Goal: Task Accomplishment & Management: Complete application form

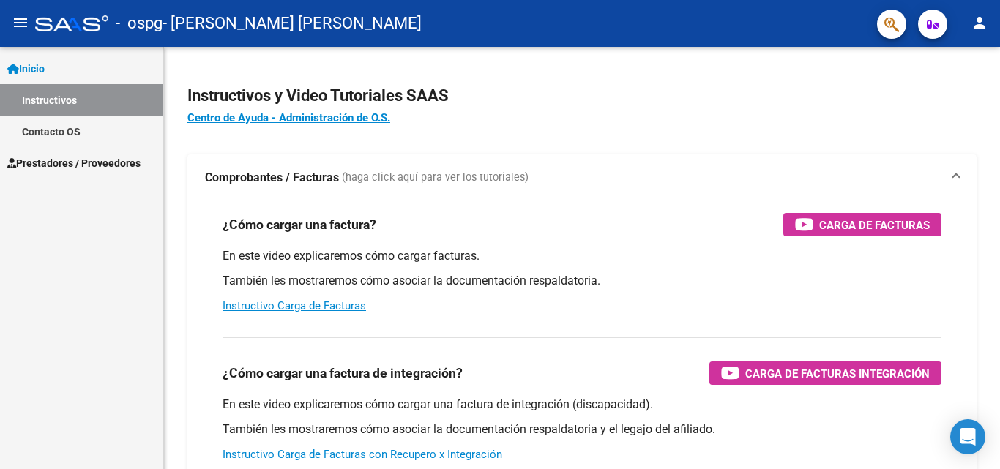
click at [983, 27] on mat-icon "person" at bounding box center [979, 23] width 18 height 18
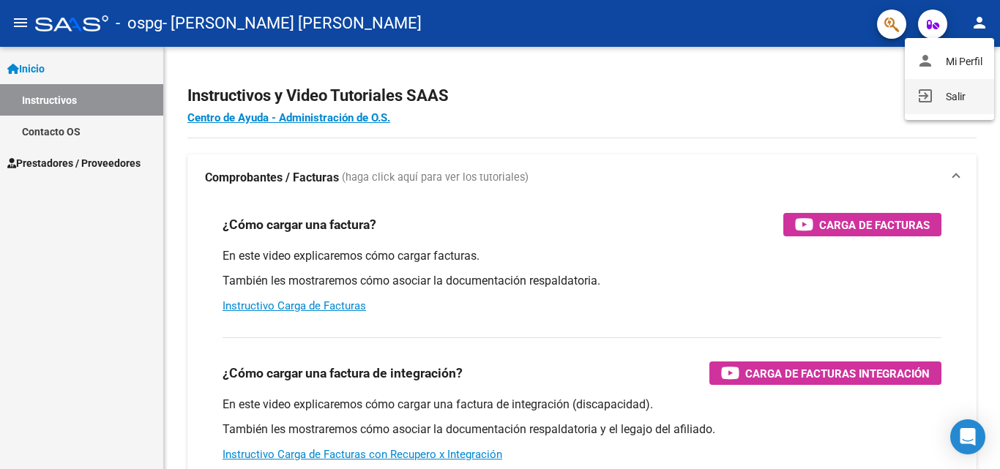
click at [957, 95] on button "exit_to_app Salir" at bounding box center [949, 96] width 89 height 35
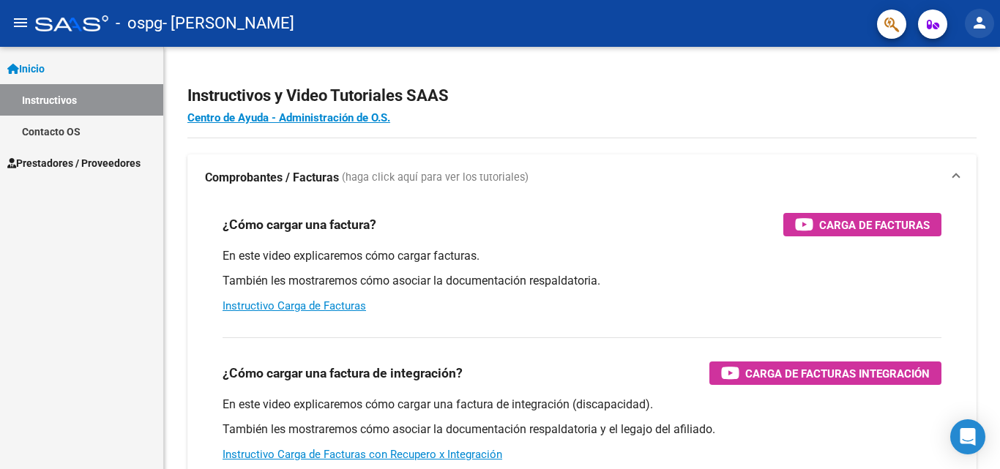
click at [977, 29] on mat-icon "person" at bounding box center [979, 23] width 18 height 18
click at [957, 61] on button "person Mi Perfil" at bounding box center [949, 61] width 89 height 35
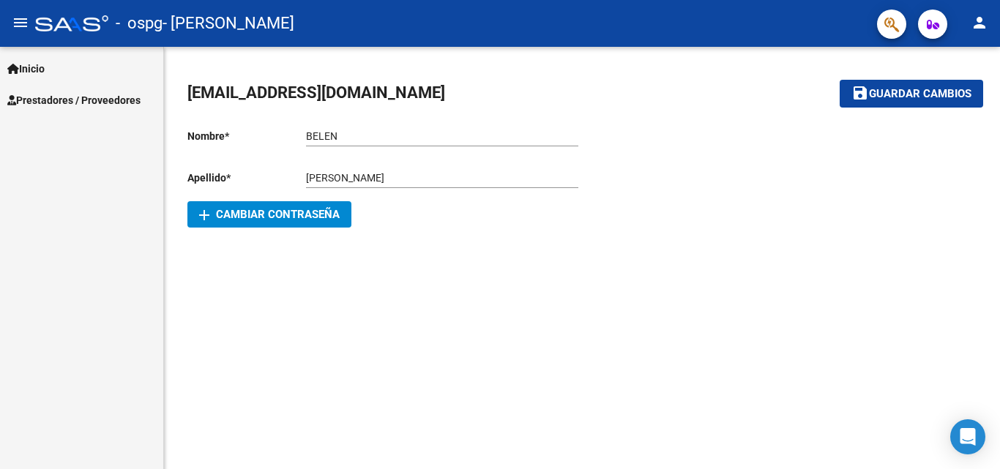
click at [39, 61] on span "Inicio" at bounding box center [25, 69] width 37 height 16
click at [67, 106] on span "Prestadores / Proveedores" at bounding box center [73, 100] width 133 height 16
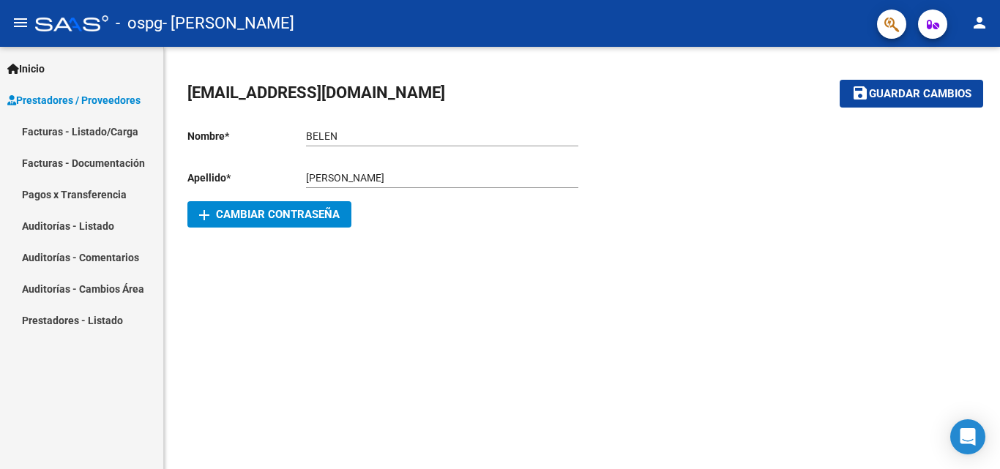
click at [101, 158] on link "Facturas - Documentación" at bounding box center [81, 162] width 163 height 31
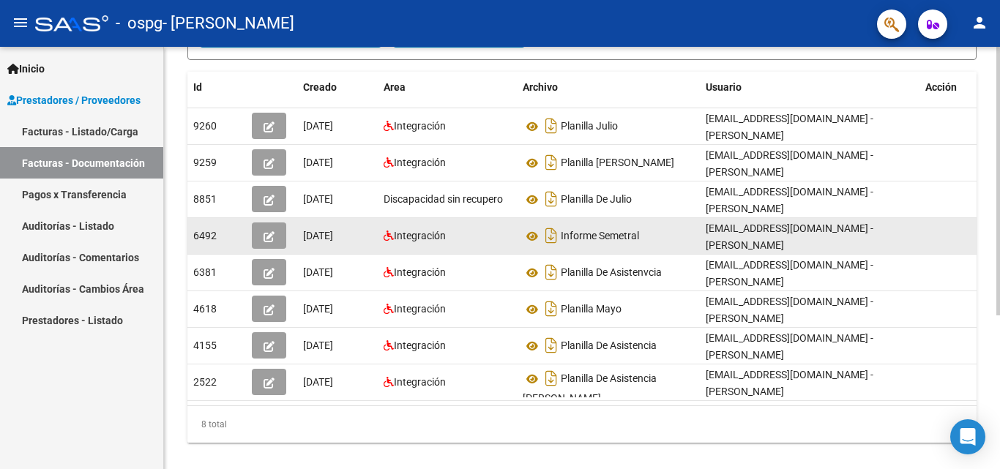
scroll to position [242, 0]
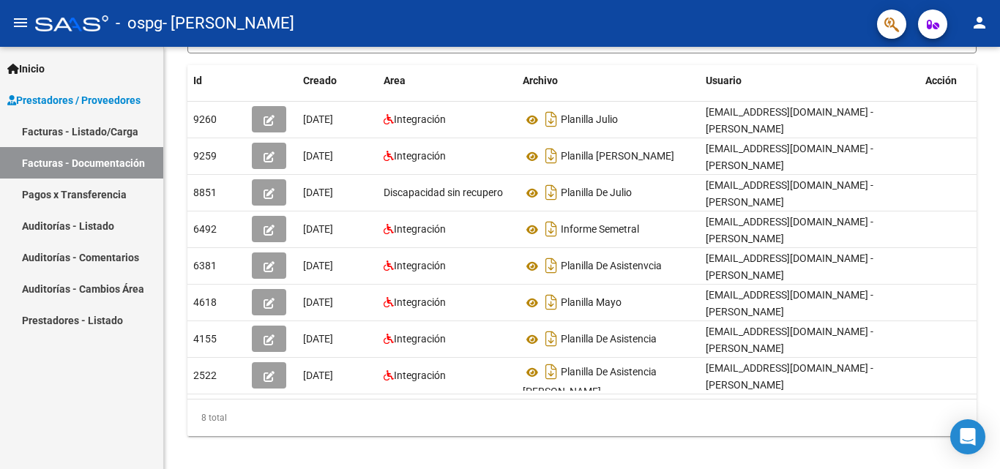
click at [94, 133] on link "Facturas - Listado/Carga" at bounding box center [81, 131] width 163 height 31
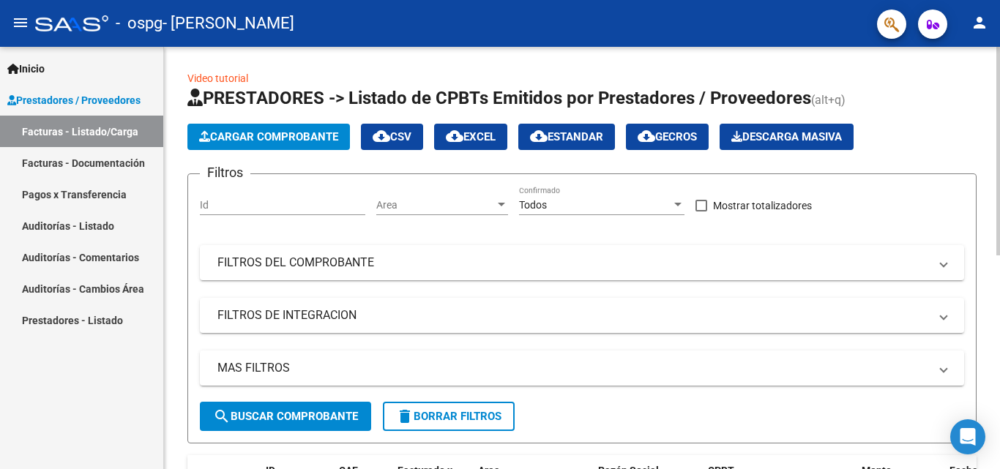
click at [297, 138] on span "Cargar Comprobante" at bounding box center [268, 136] width 139 height 13
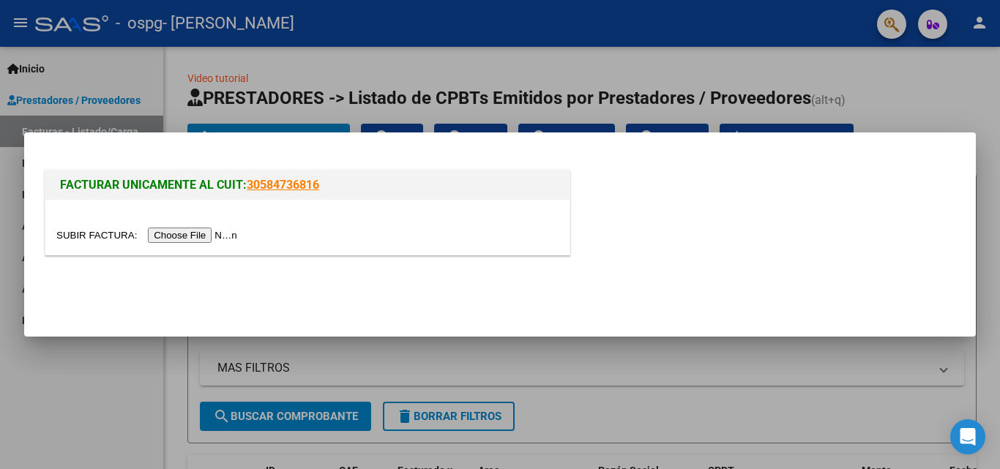
click at [195, 229] on input "file" at bounding box center [148, 235] width 185 height 15
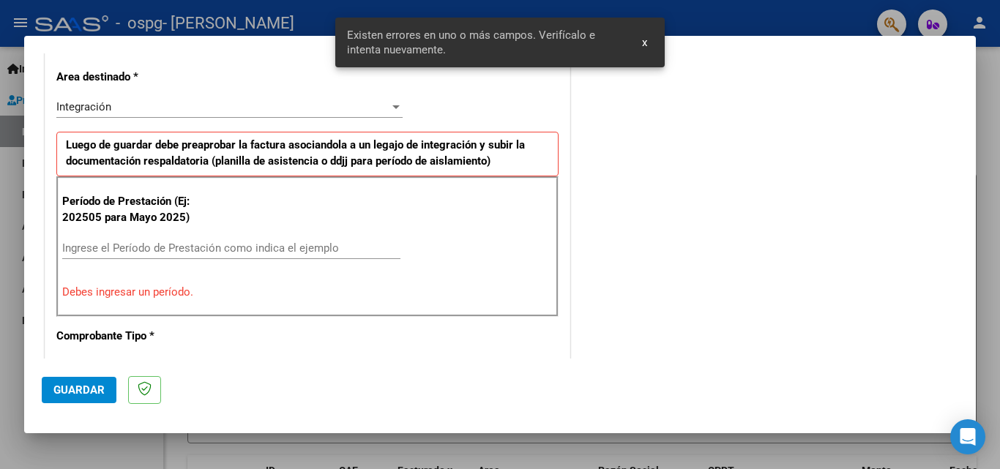
scroll to position [358, 0]
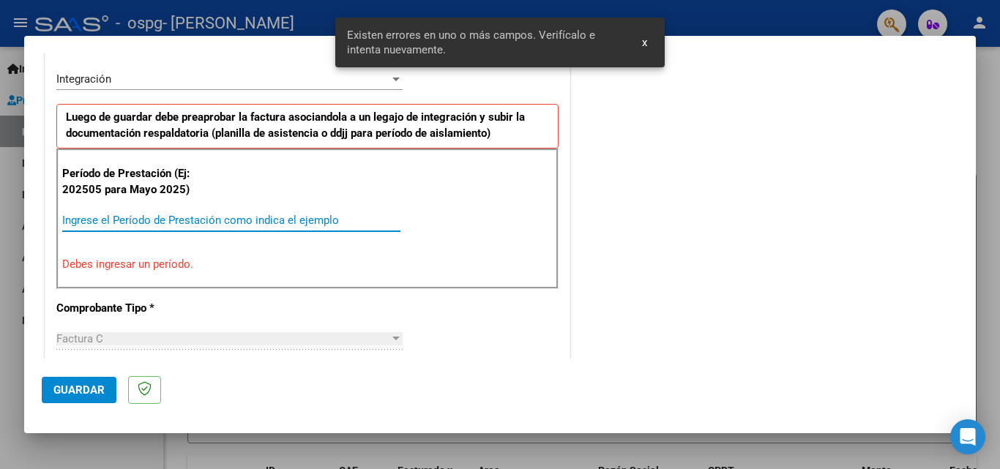
click at [246, 218] on input "Ingrese el Período de Prestación como indica el ejemplo" at bounding box center [231, 220] width 338 height 13
type input "5"
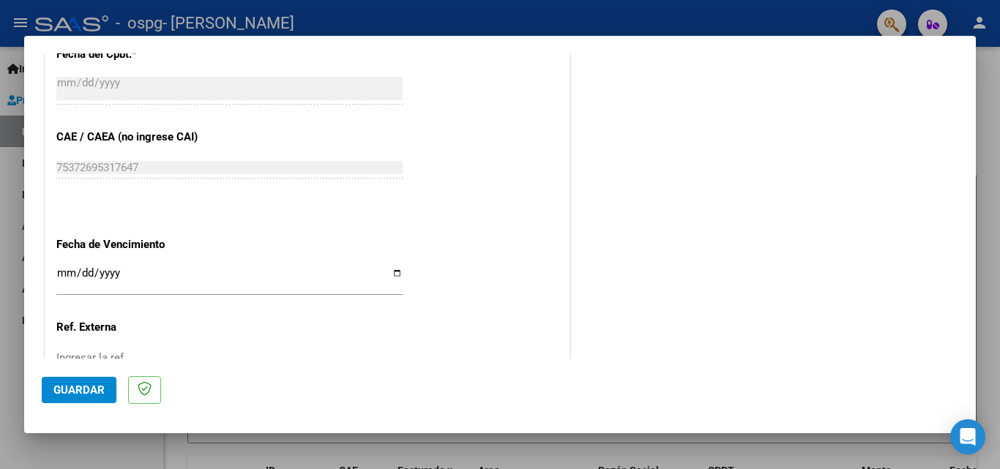
scroll to position [943, 0]
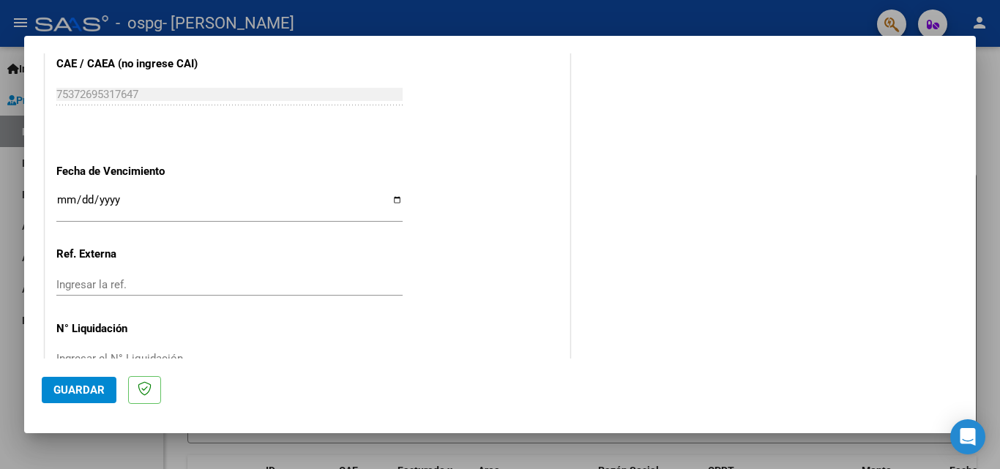
type input "202508"
click at [394, 201] on input "Ingresar la fecha" at bounding box center [229, 205] width 346 height 23
type input "[DATE]"
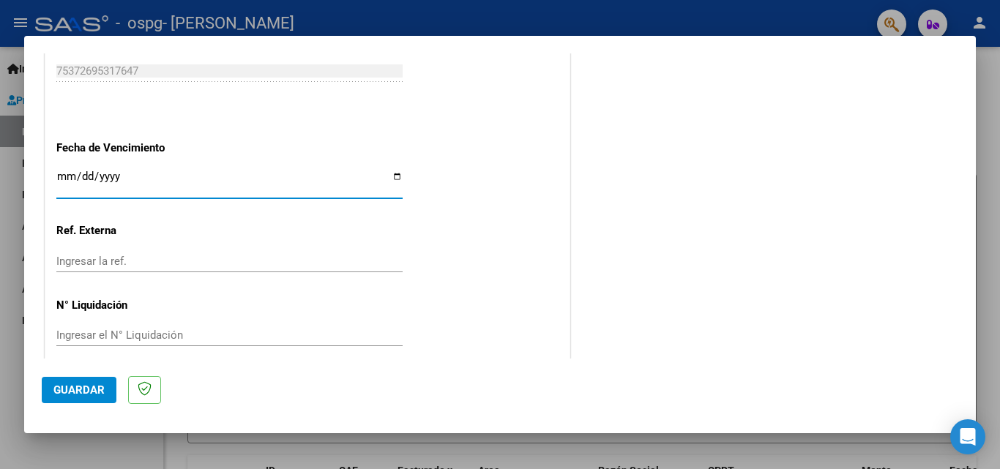
scroll to position [983, 0]
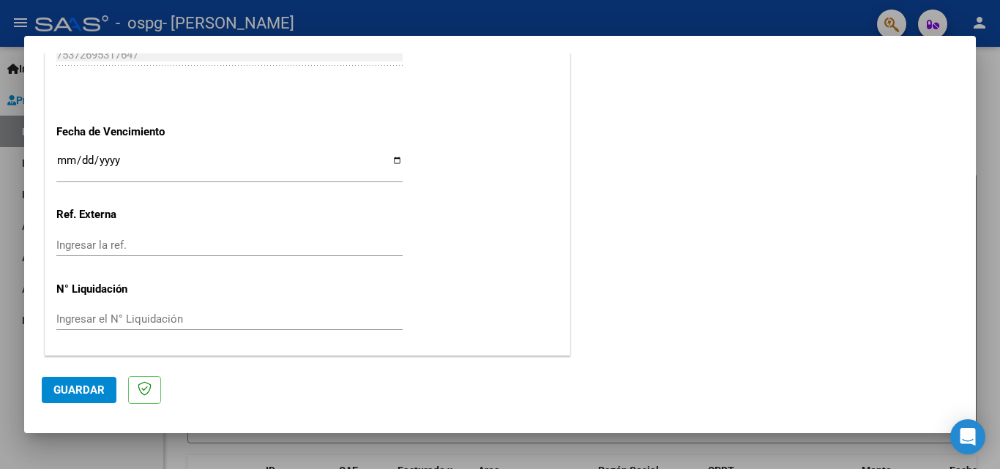
click at [220, 312] on div "Ingresar el N° Liquidación" at bounding box center [229, 319] width 346 height 22
click at [79, 388] on span "Guardar" at bounding box center [78, 390] width 51 height 13
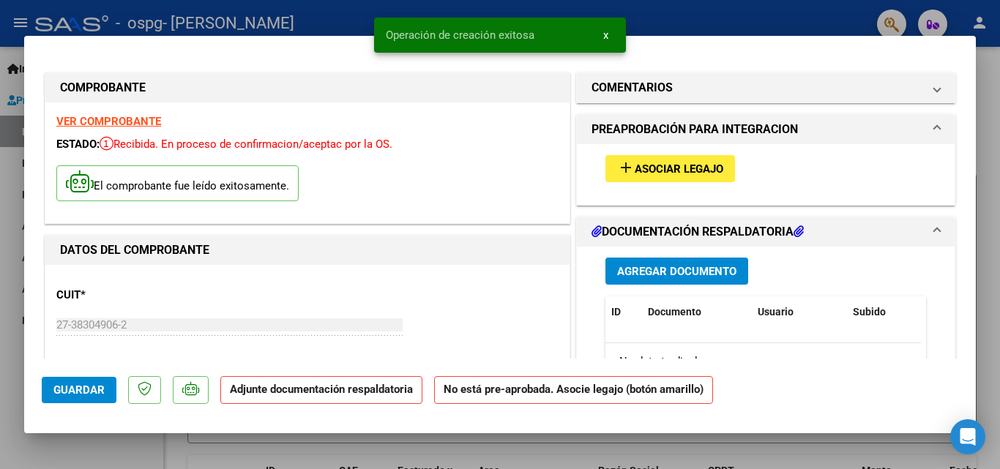
click at [647, 162] on button "add Asociar Legajo" at bounding box center [670, 168] width 130 height 27
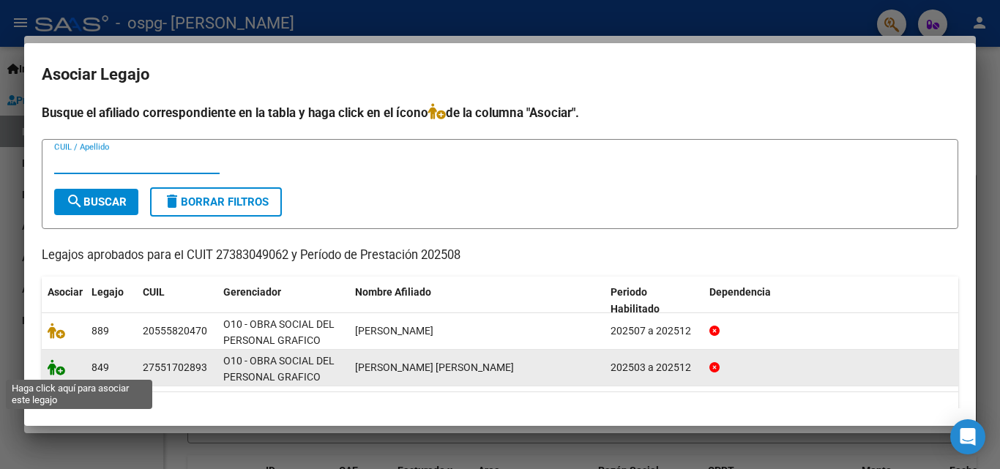
click at [58, 371] on icon at bounding box center [57, 367] width 18 height 16
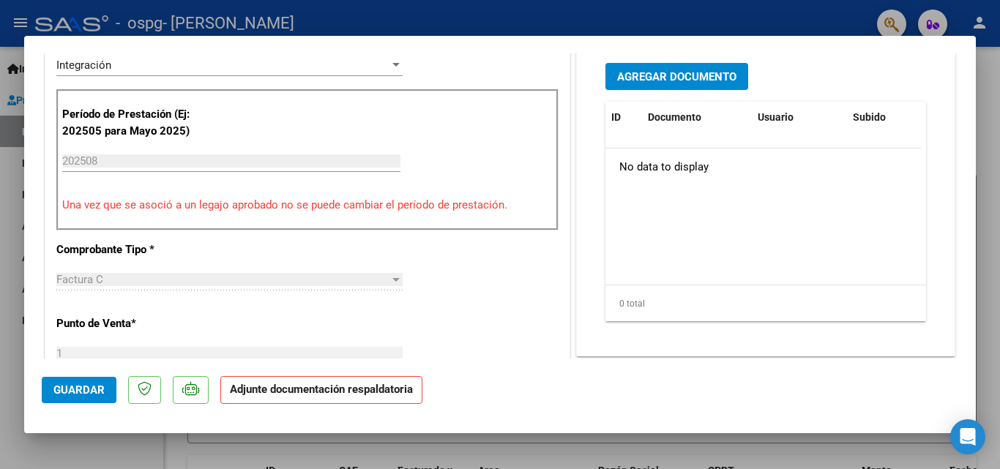
scroll to position [366, 0]
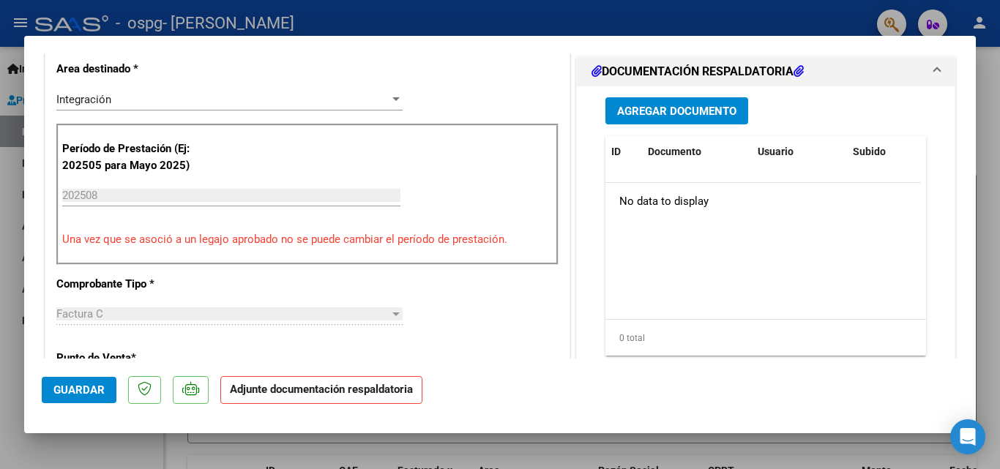
click at [701, 119] on button "Agregar Documento" at bounding box center [676, 110] width 143 height 27
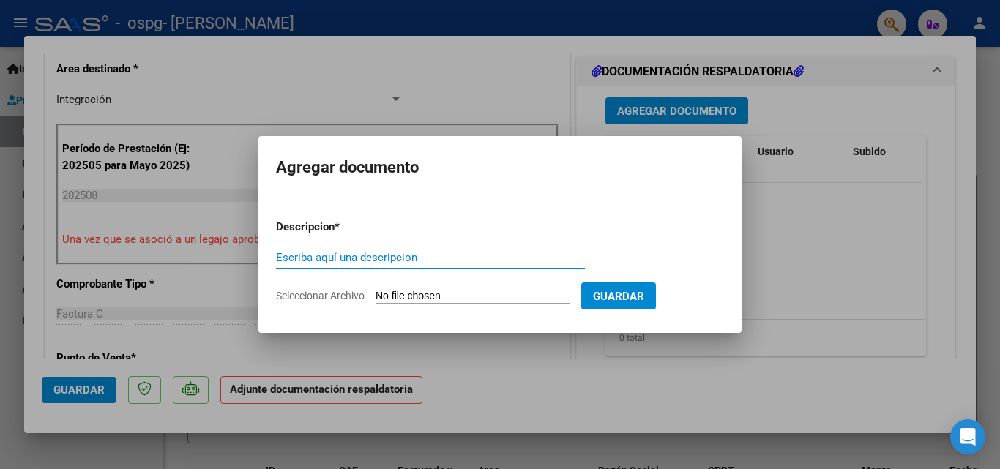
click at [378, 251] on input "Escriba aquí una descripcion" at bounding box center [430, 257] width 309 height 13
type input "planilla de asistencia"
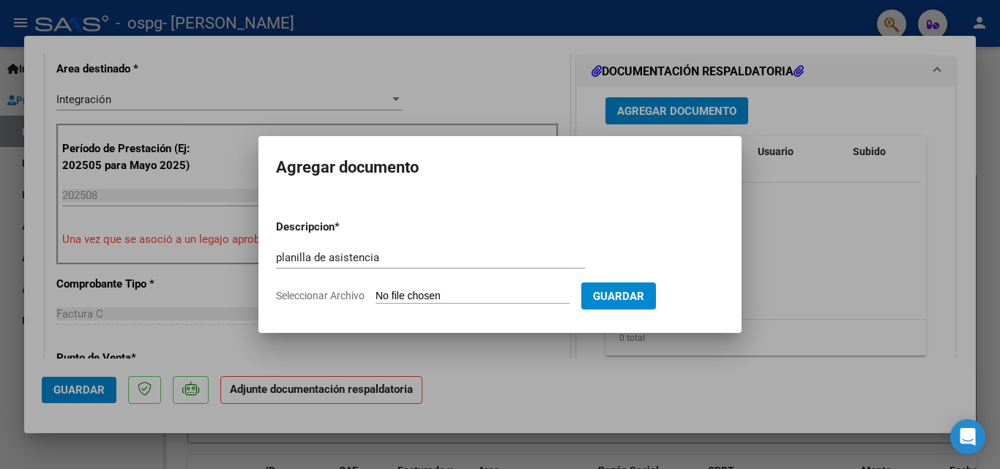
click at [422, 284] on form "Descripcion * planilla de asistencia Escriba aquí una descripcion Seleccionar A…" at bounding box center [500, 261] width 448 height 107
click at [422, 294] on input "Seleccionar Archivo" at bounding box center [472, 297] width 194 height 14
type input "C:\fakepath\[PERSON_NAME][DATE].pdf"
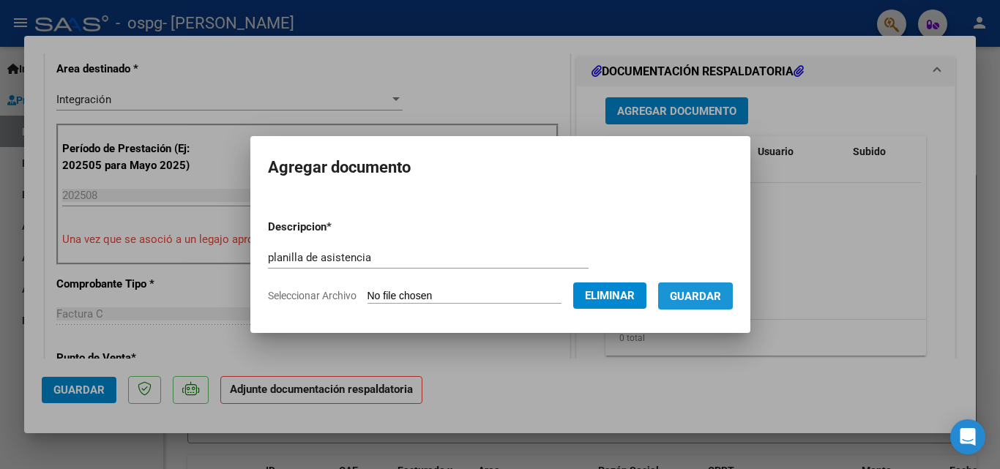
click at [714, 299] on span "Guardar" at bounding box center [695, 296] width 51 height 13
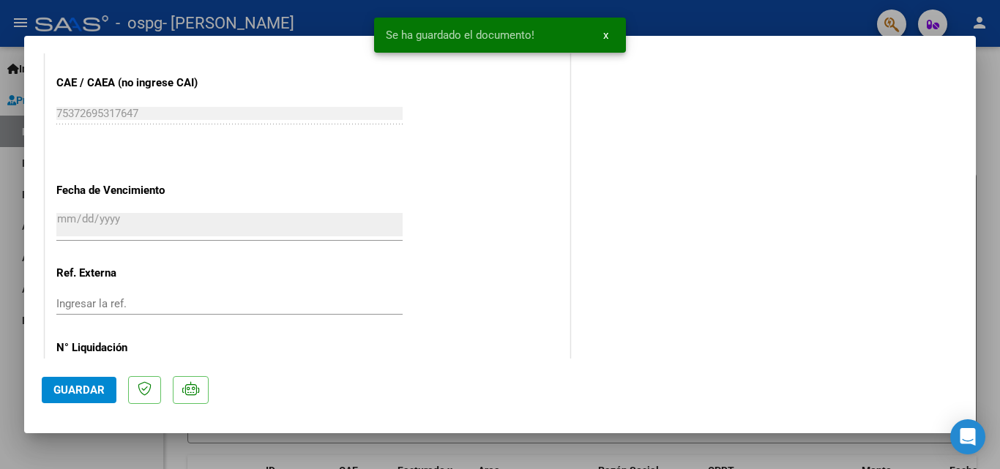
scroll to position [1005, 0]
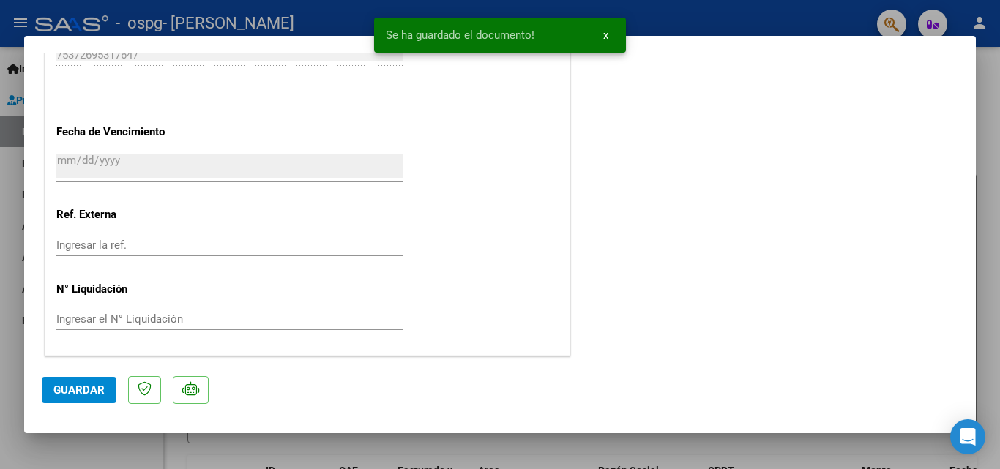
click at [78, 384] on span "Guardar" at bounding box center [78, 390] width 51 height 13
click at [79, 384] on span "Guardar" at bounding box center [78, 390] width 51 height 13
click at [813, 449] on div at bounding box center [500, 234] width 1000 height 469
type input "$ 0,00"
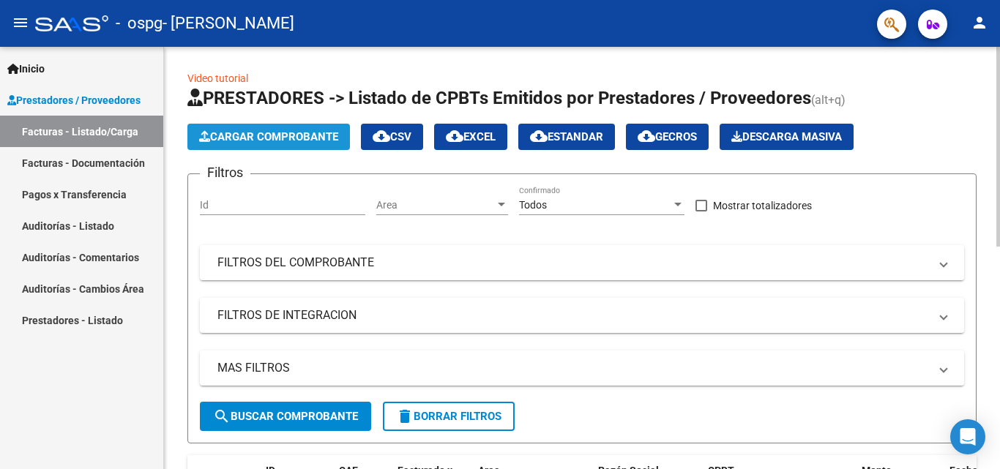
click at [250, 129] on button "Cargar Comprobante" at bounding box center [268, 137] width 162 height 26
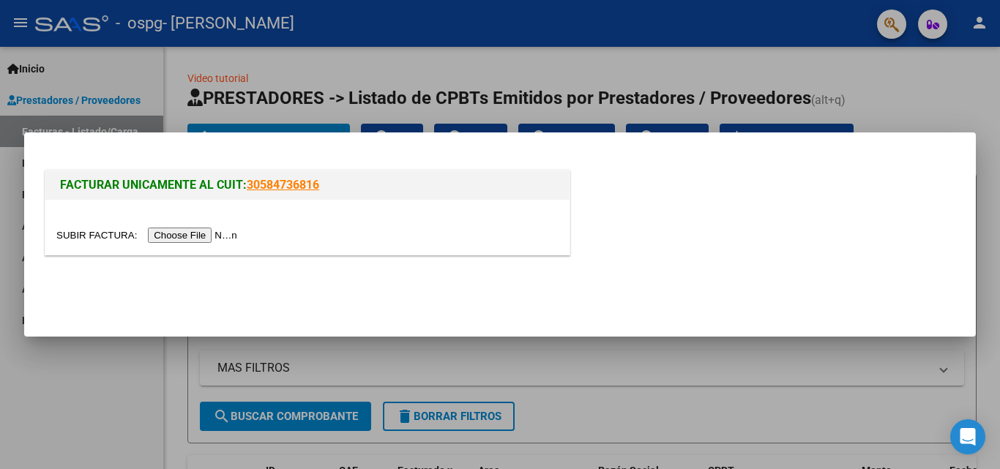
click at [212, 234] on input "file" at bounding box center [148, 235] width 185 height 15
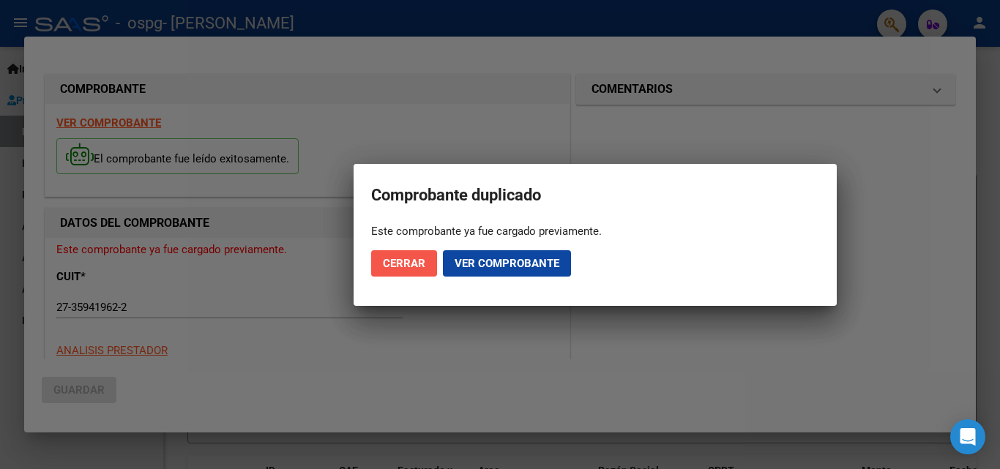
click at [414, 272] on button "Cerrar" at bounding box center [404, 263] width 66 height 26
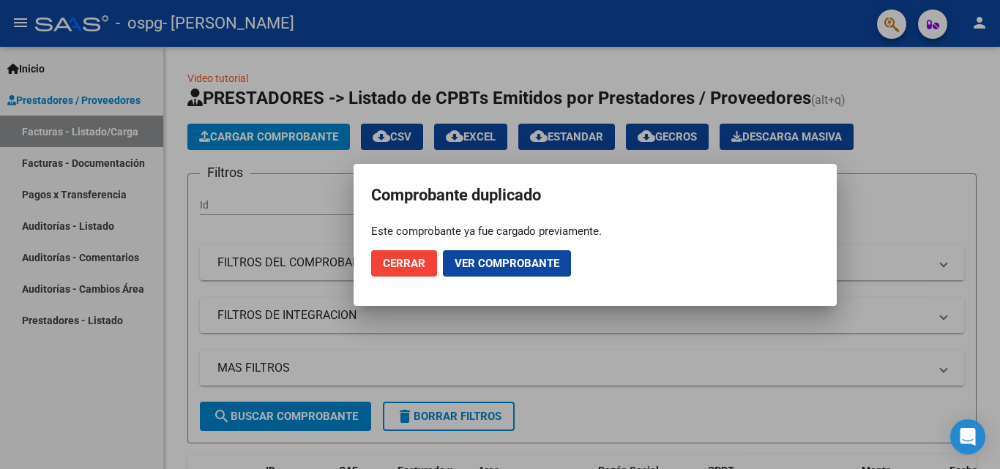
click at [404, 263] on span "Cerrar" at bounding box center [404, 263] width 42 height 13
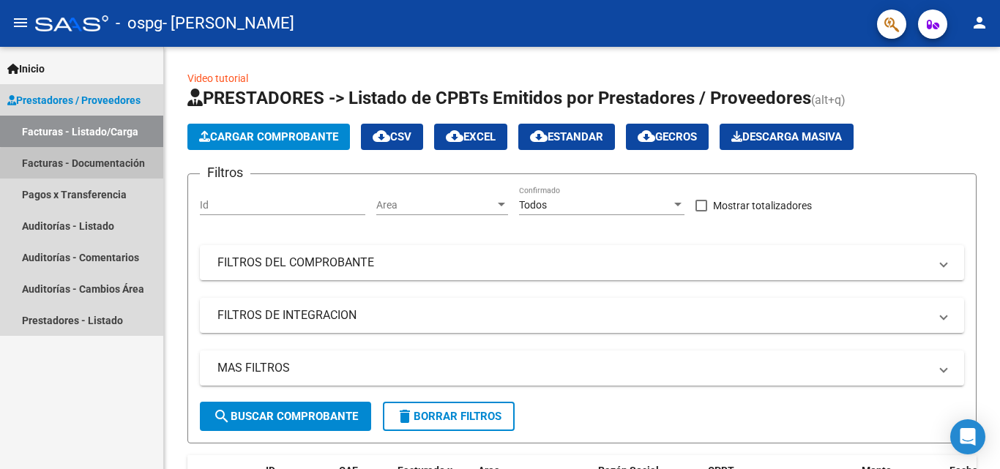
click at [89, 165] on link "Facturas - Documentación" at bounding box center [81, 162] width 163 height 31
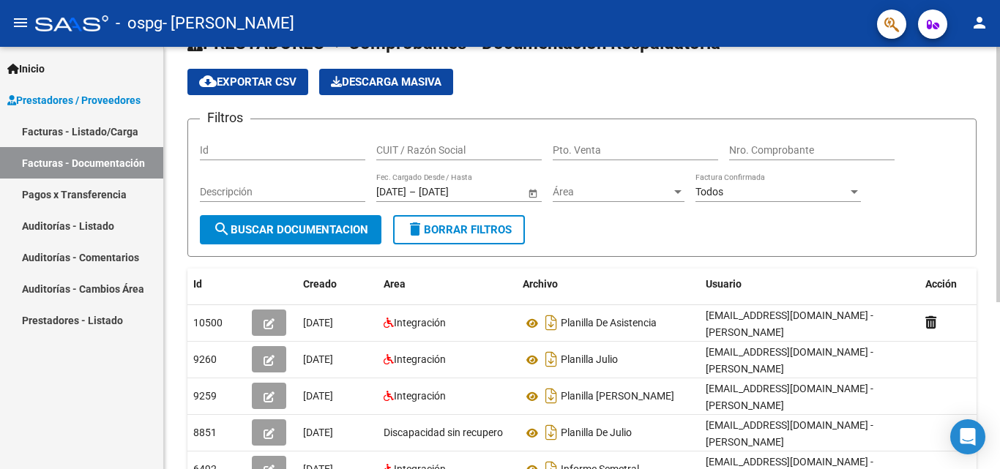
scroll to position [73, 0]
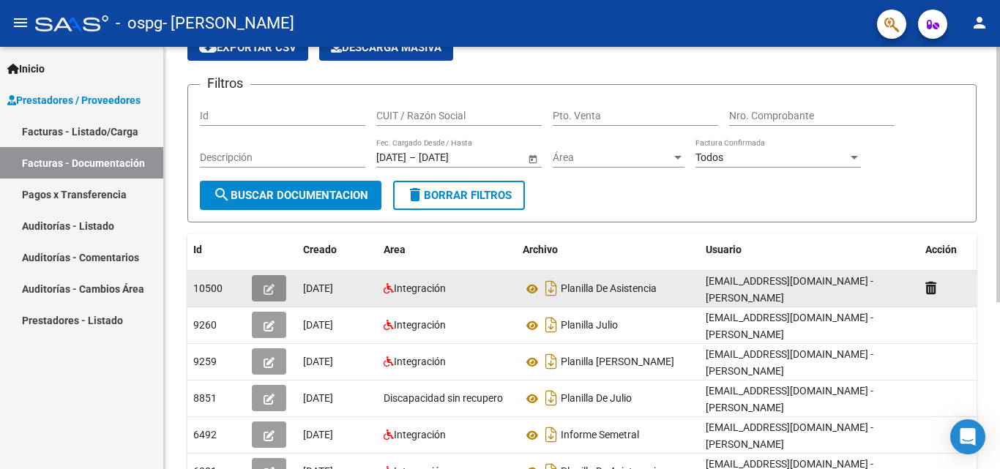
click at [261, 291] on button "button" at bounding box center [269, 288] width 34 height 26
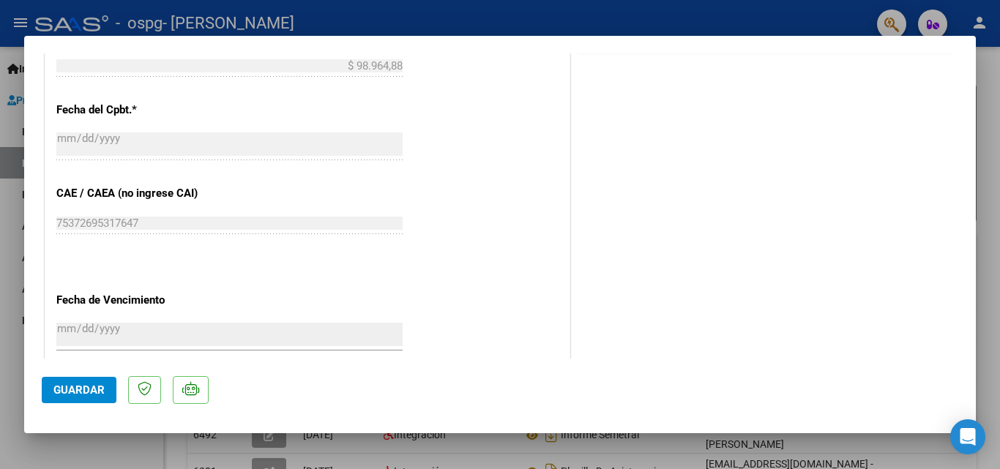
scroll to position [658, 0]
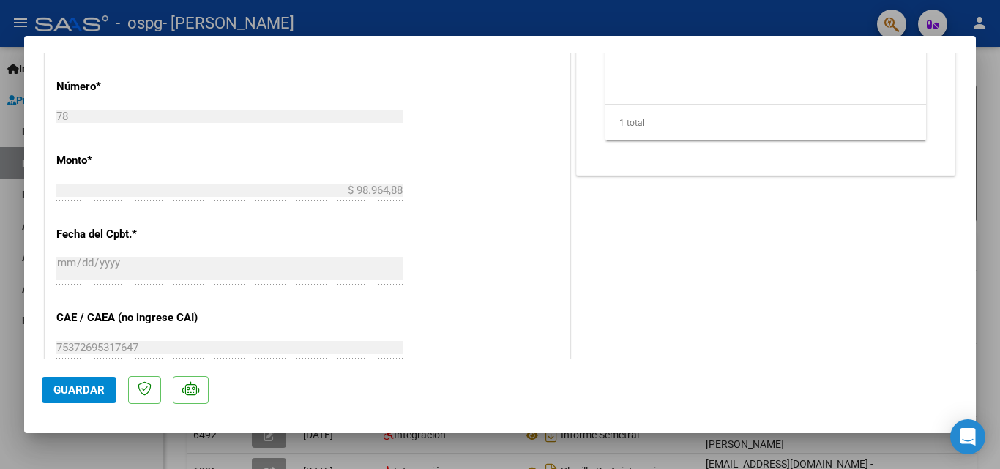
click at [654, 456] on div at bounding box center [500, 234] width 1000 height 469
type input "$ 0,00"
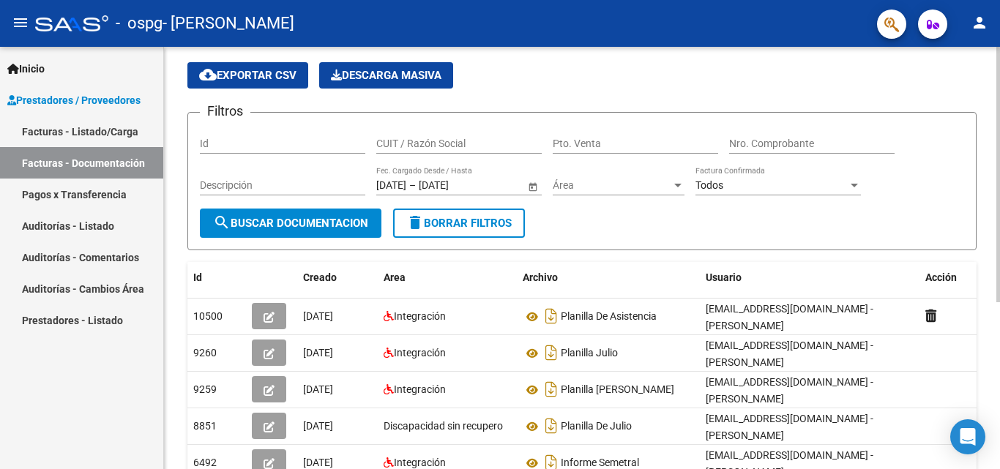
scroll to position [0, 0]
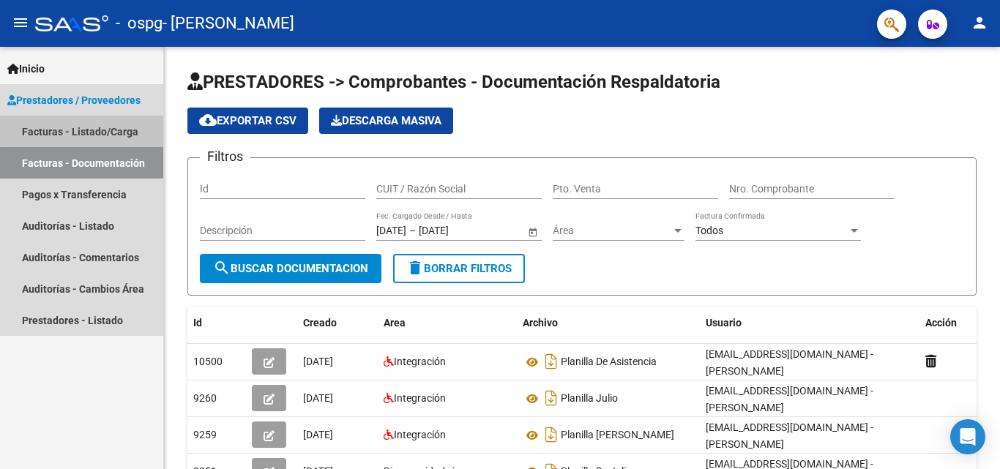
click at [114, 128] on link "Facturas - Listado/Carga" at bounding box center [81, 131] width 163 height 31
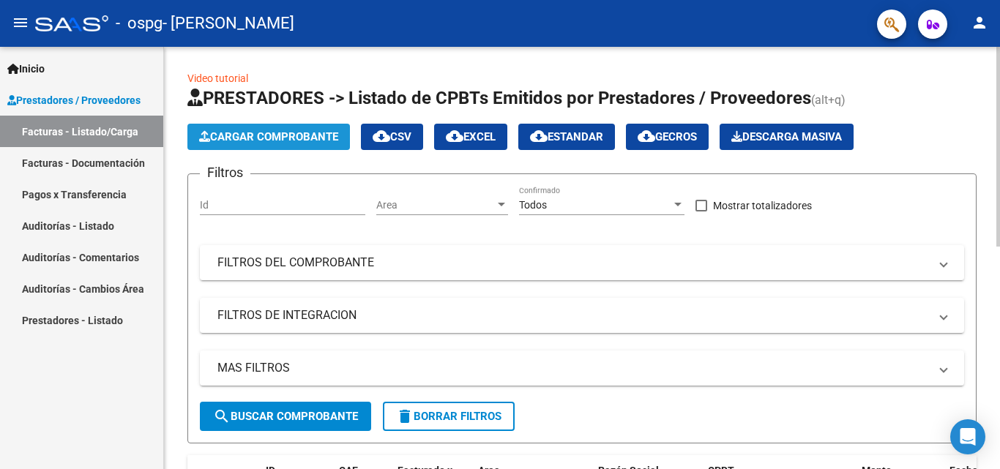
click at [257, 131] on span "Cargar Comprobante" at bounding box center [268, 136] width 139 height 13
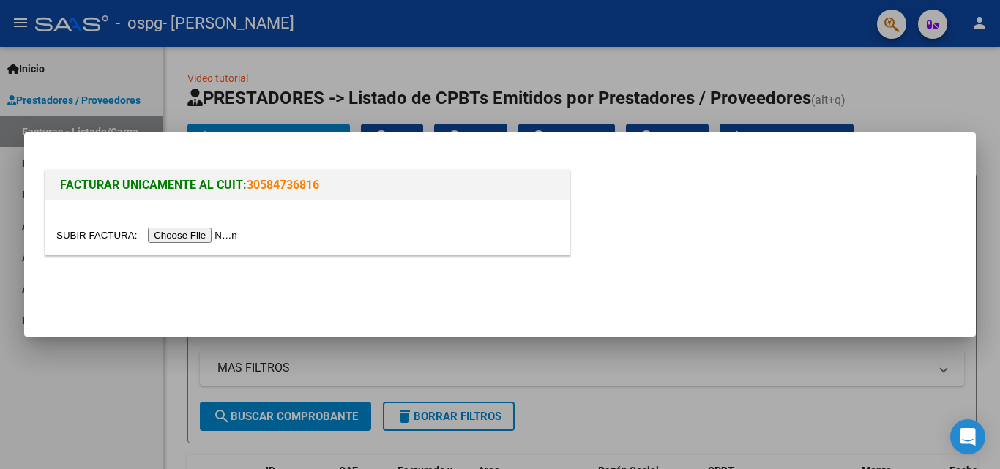
click at [185, 236] on input "file" at bounding box center [148, 235] width 185 height 15
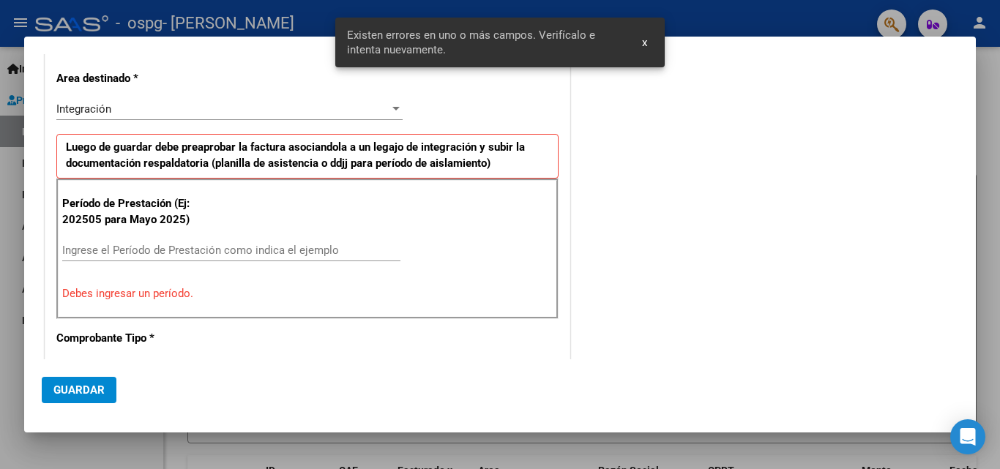
scroll to position [276, 0]
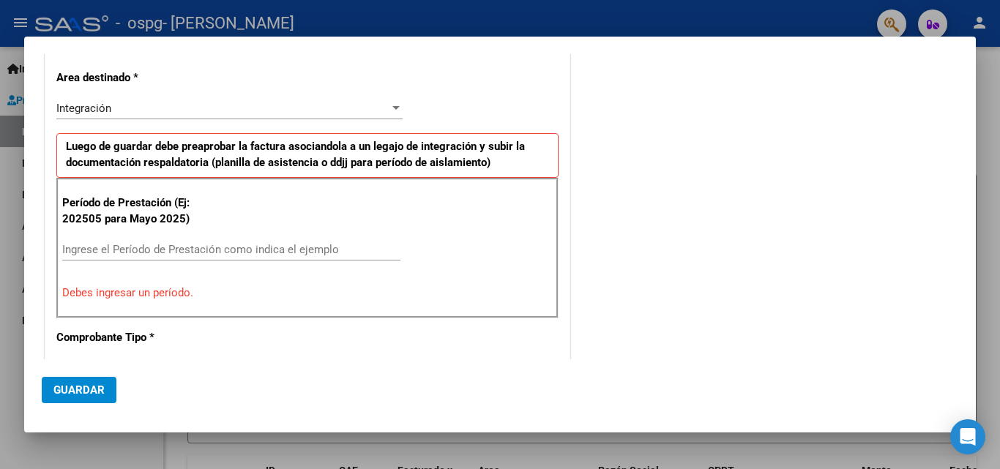
click at [197, 239] on div "Ingrese el Período de Prestación como indica el ejemplo" at bounding box center [231, 250] width 338 height 22
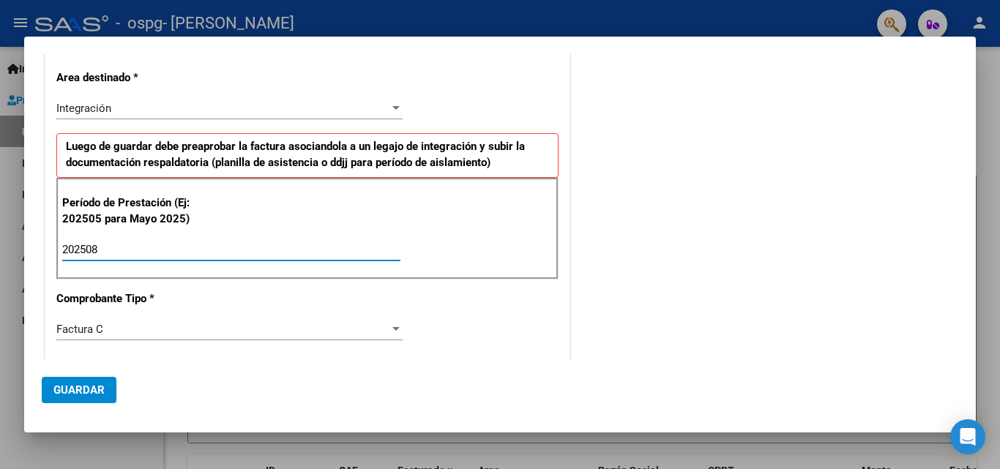
type input "202508"
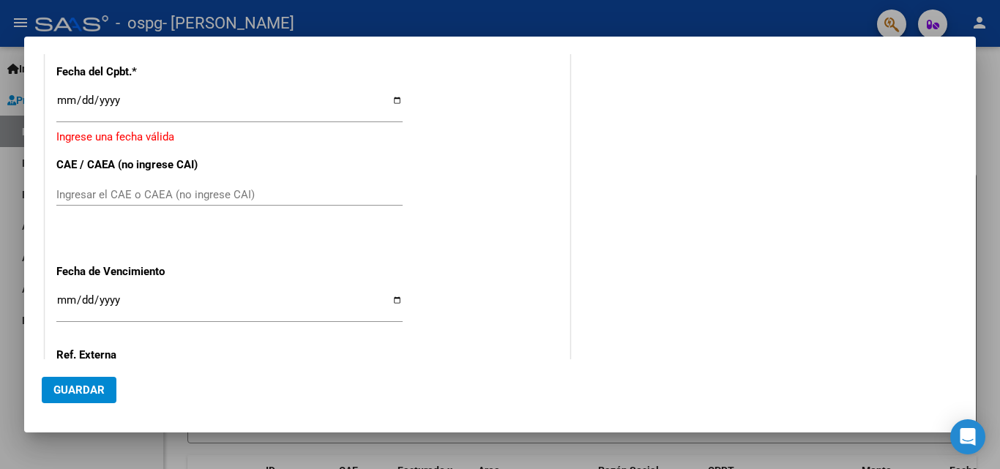
scroll to position [861, 0]
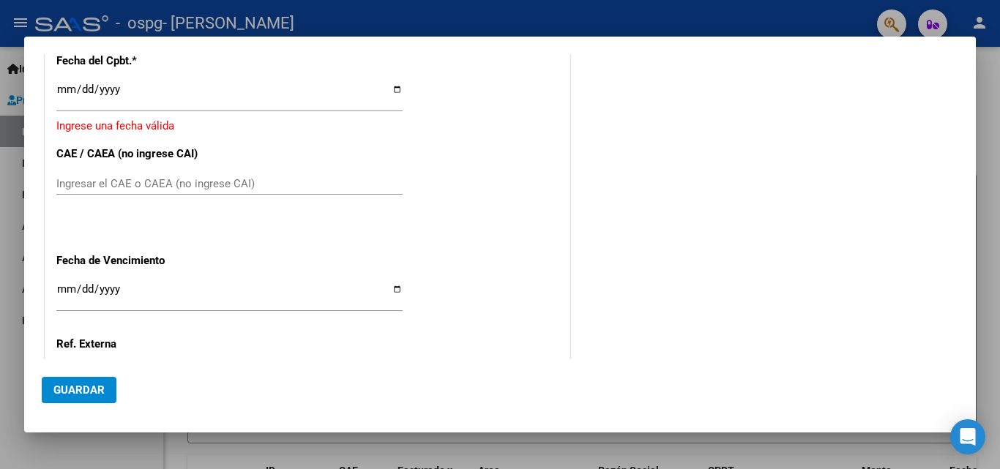
click at [207, 296] on input "Ingresar la fecha" at bounding box center [229, 294] width 346 height 23
click at [388, 289] on input "Ingresar la fecha" at bounding box center [229, 294] width 346 height 23
type input "[DATE]"
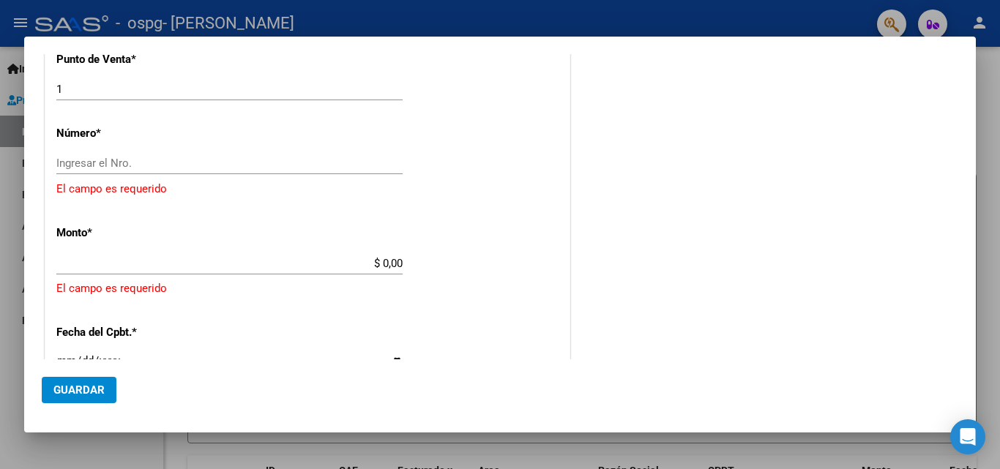
scroll to position [642, 0]
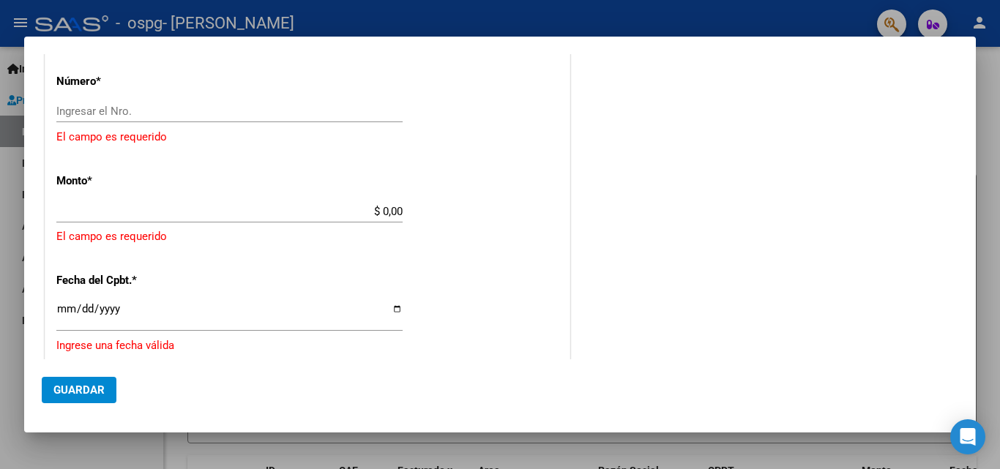
click at [253, 198] on div "CUIT * 27-38304906-2 Ingresar CUIT ANALISIS PRESTADOR [PERSON_NAME] [PERSON_NAM…" at bounding box center [307, 123] width 524 height 1162
click at [360, 214] on input "$ 0,00" at bounding box center [229, 211] width 346 height 13
click at [379, 213] on input "$ 0,00" at bounding box center [229, 211] width 346 height 13
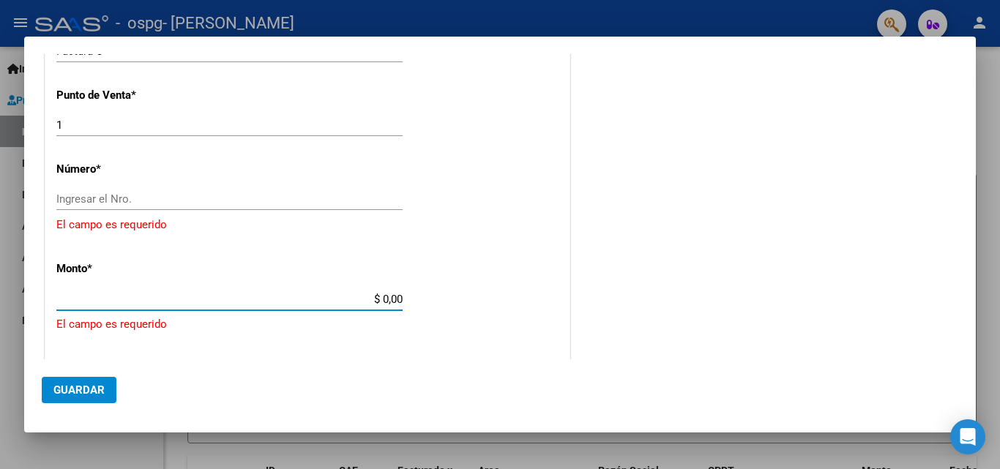
scroll to position [569, 0]
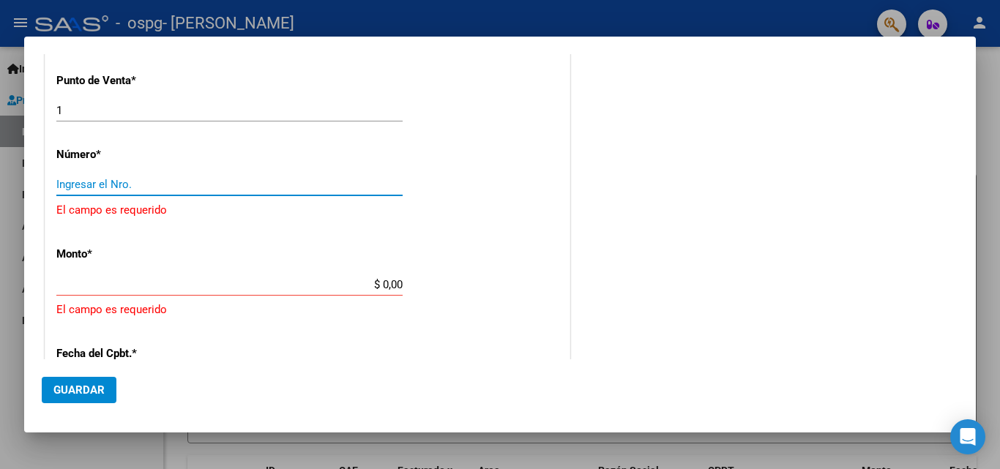
click at [101, 185] on input "Ingresar el Nro." at bounding box center [229, 184] width 346 height 13
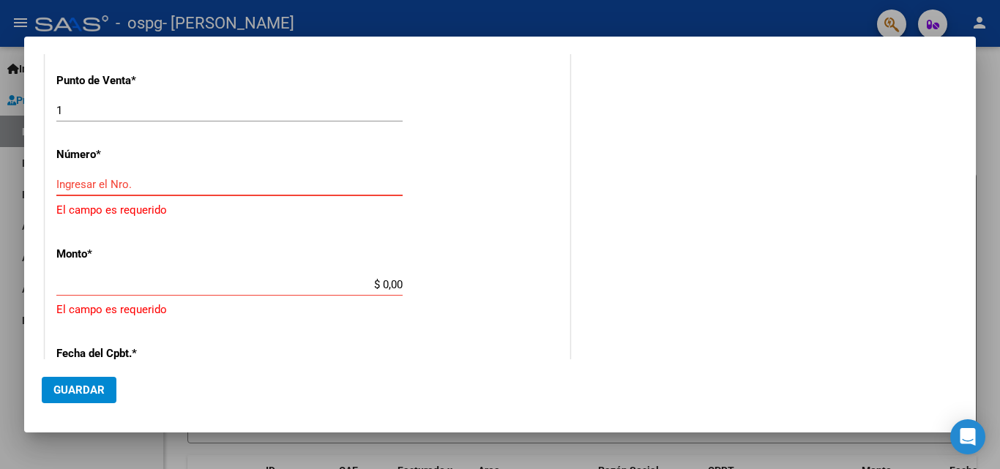
paste input "00000079"
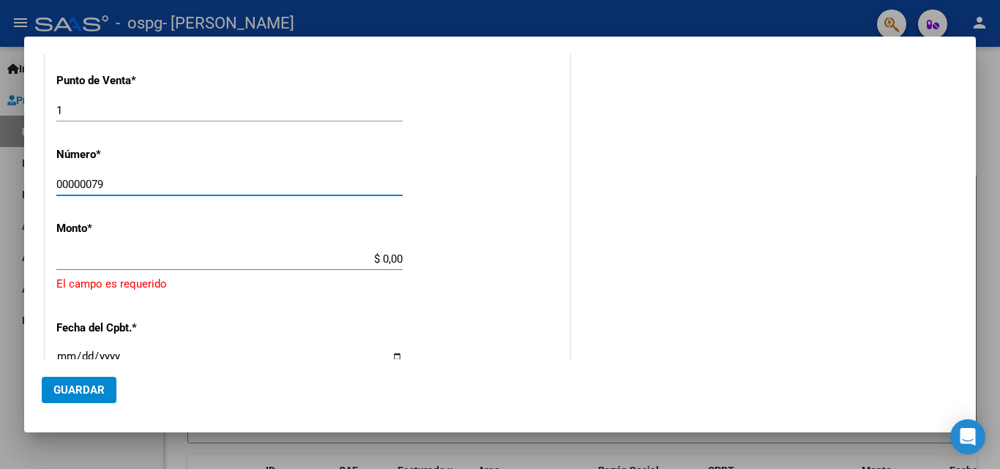
type input "00000079"
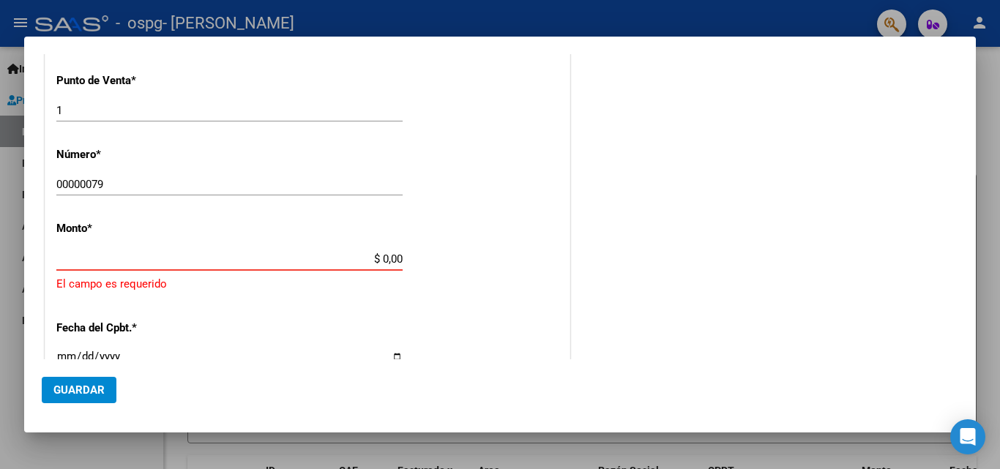
click at [289, 254] on input "$ 0,00" at bounding box center [229, 259] width 346 height 13
click at [390, 265] on input "$ 0,00" at bounding box center [229, 259] width 346 height 13
drag, startPoint x: 411, startPoint y: 259, endPoint x: 389, endPoint y: 260, distance: 22.0
click at [396, 259] on div "CUIT * 27-38304906-2 Ingresar CUIT ANALISIS PRESTADOR [PERSON_NAME] [PERSON_NAM…" at bounding box center [307, 183] width 524 height 1136
click at [385, 260] on input "$ 0,00" at bounding box center [229, 259] width 346 height 13
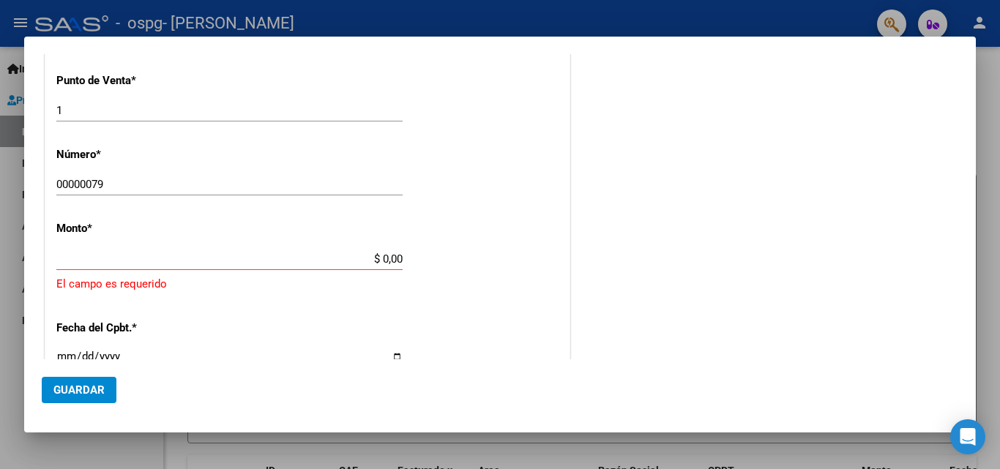
click at [401, 262] on app-form-text-field "Monto * $ 0,00 Ingresar el monto [GEOGRAPHIC_DATA] es requerido" at bounding box center [307, 257] width 502 height 71
click at [396, 260] on input "$ 0,00" at bounding box center [229, 259] width 346 height 13
paste input "98964,88"
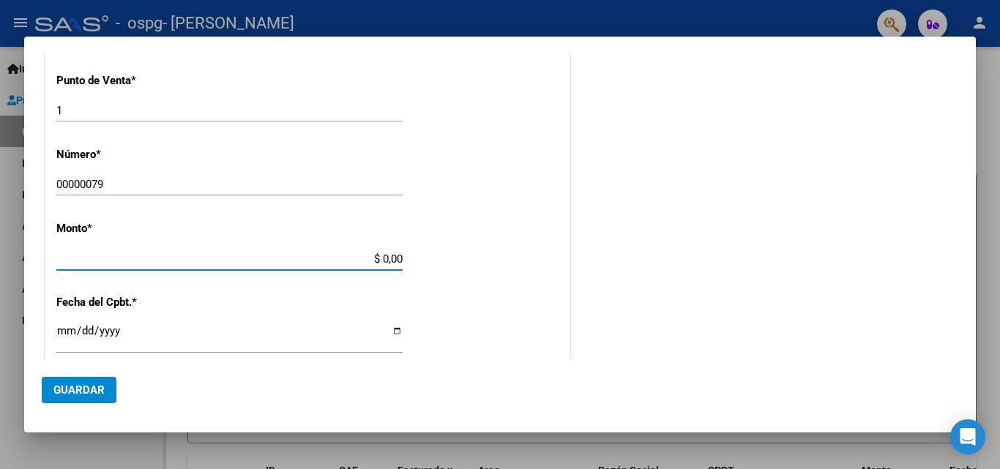
paste input "98964,88"
type input "$ 98.964,88"
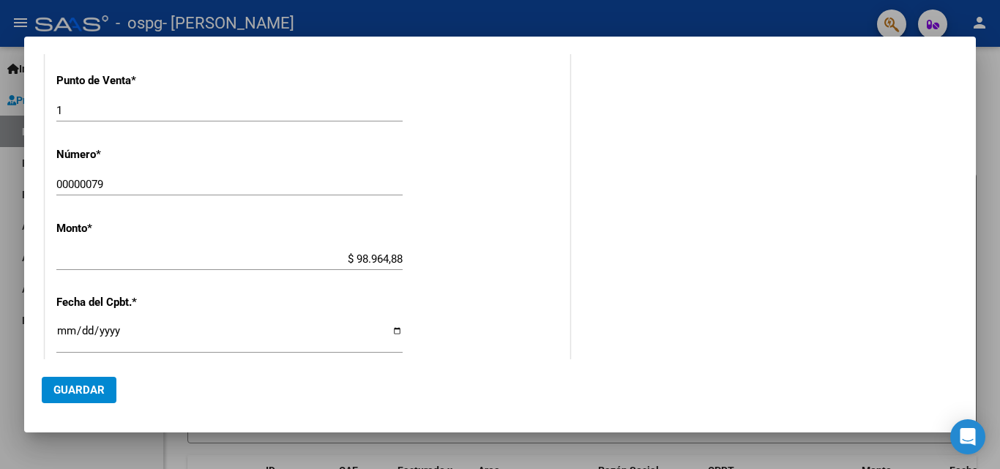
click at [209, 314] on div "CUIT * 27-38304906-2 Ingresar CUIT ANALISIS PRESTADOR [PERSON_NAME] [PERSON_NAM…" at bounding box center [307, 170] width 524 height 1110
click at [136, 332] on input "Ingresar la fecha" at bounding box center [229, 336] width 346 height 23
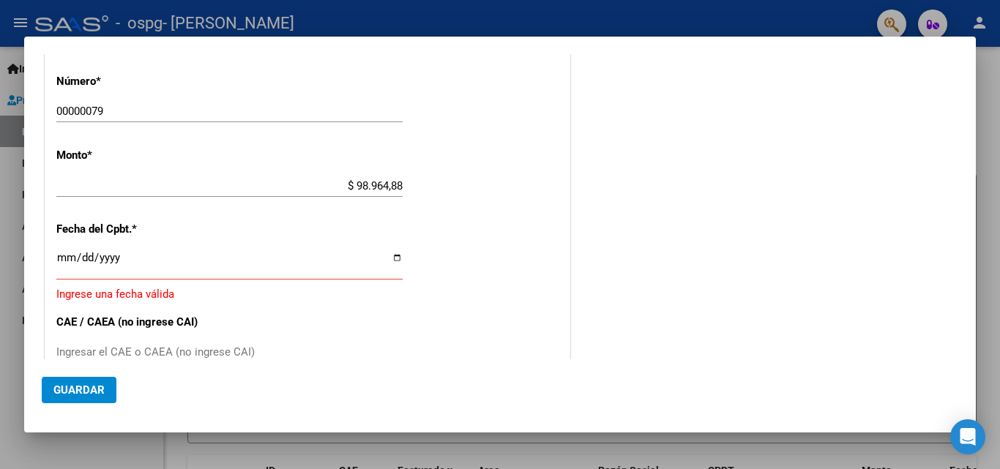
scroll to position [715, 0]
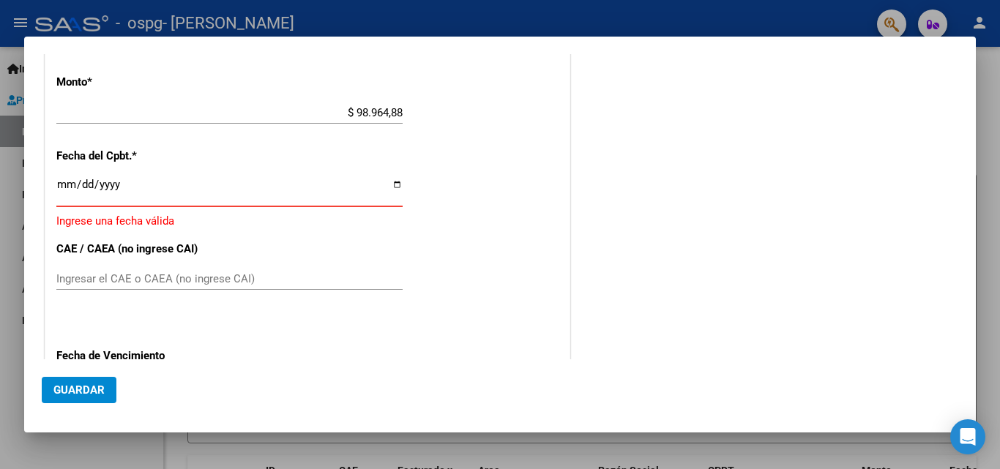
click at [391, 179] on input "Ingresar la fecha" at bounding box center [229, 190] width 346 height 23
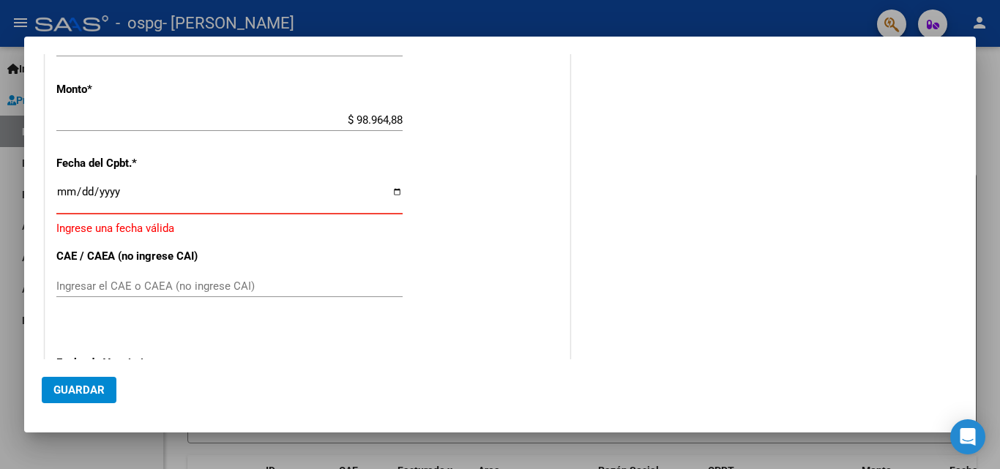
scroll to position [572, 0]
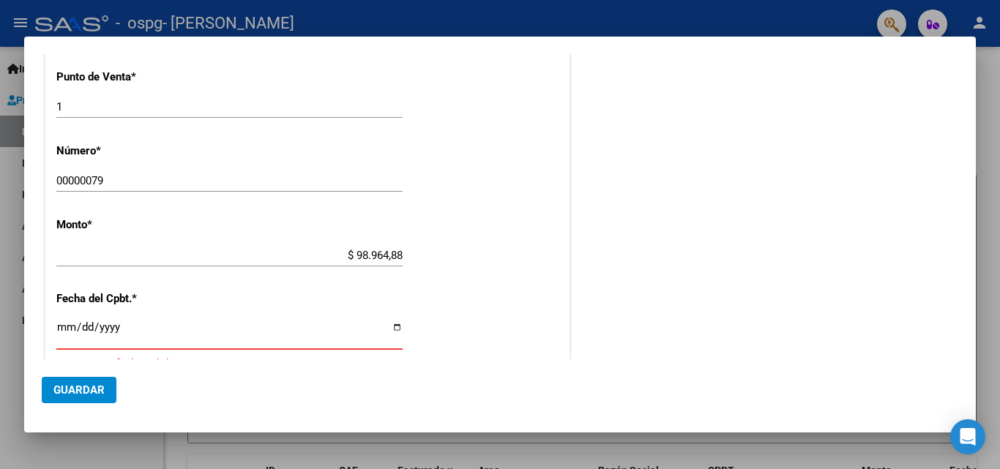
click at [999, 212] on div at bounding box center [500, 234] width 1000 height 469
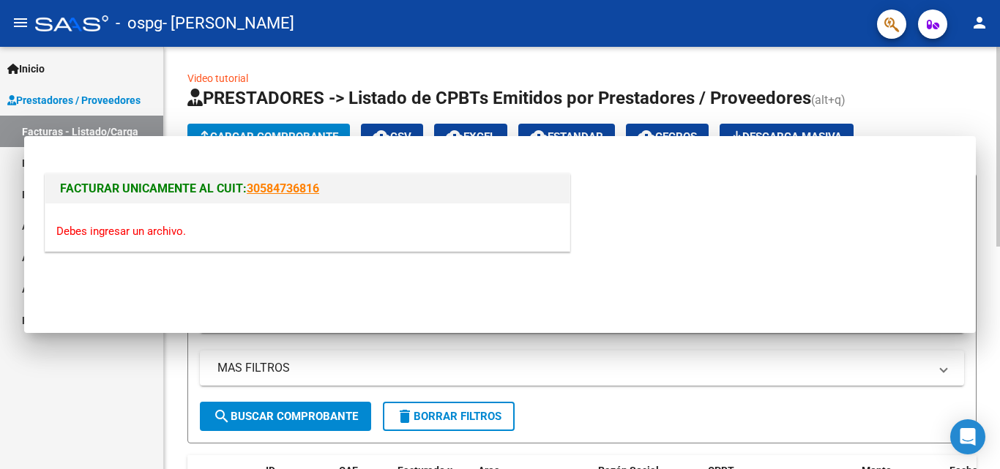
scroll to position [0, 0]
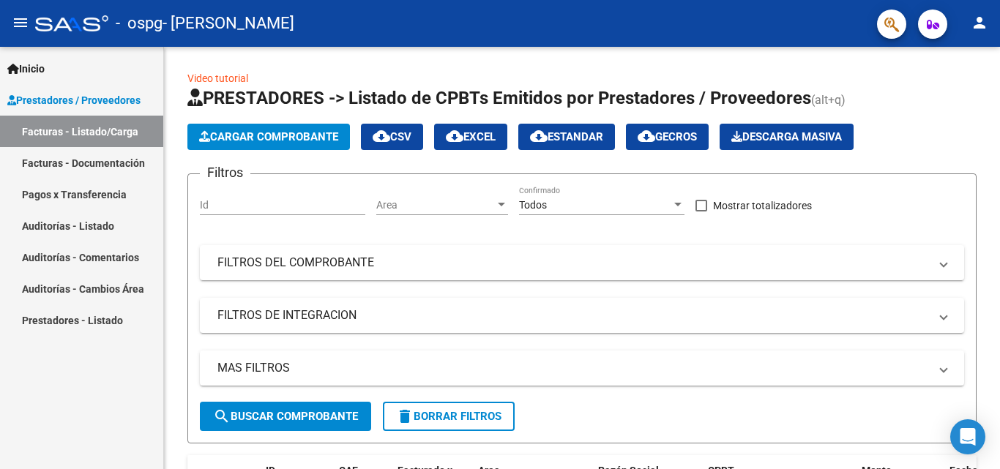
click at [127, 156] on link "Facturas - Documentación" at bounding box center [81, 162] width 163 height 31
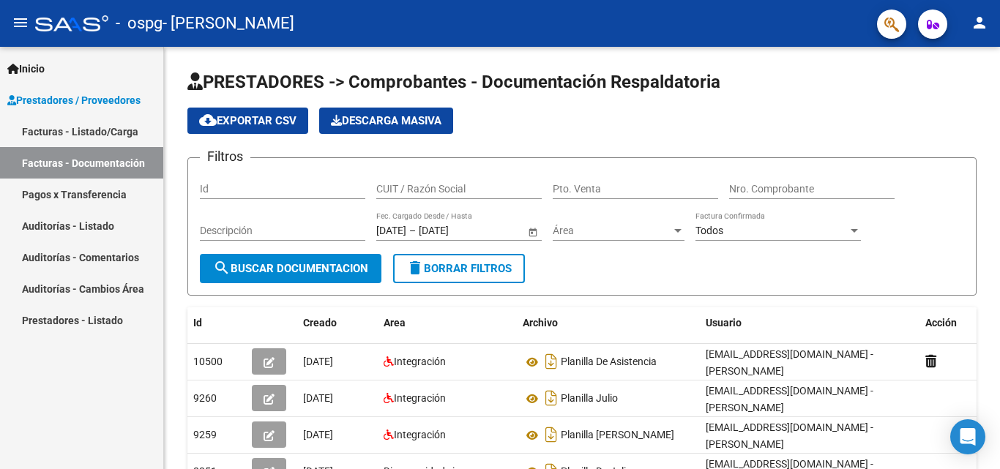
click at [76, 166] on link "Facturas - Documentación" at bounding box center [81, 162] width 163 height 31
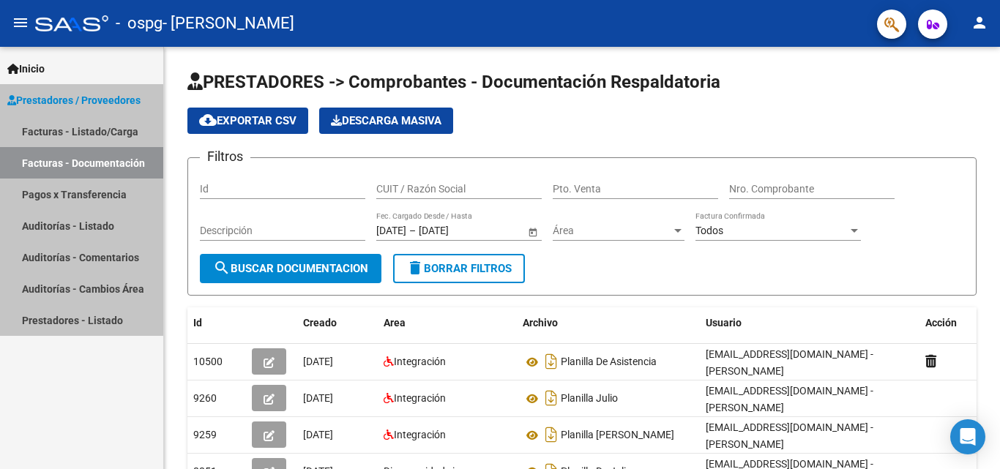
click at [76, 166] on link "Facturas - Documentación" at bounding box center [81, 162] width 163 height 31
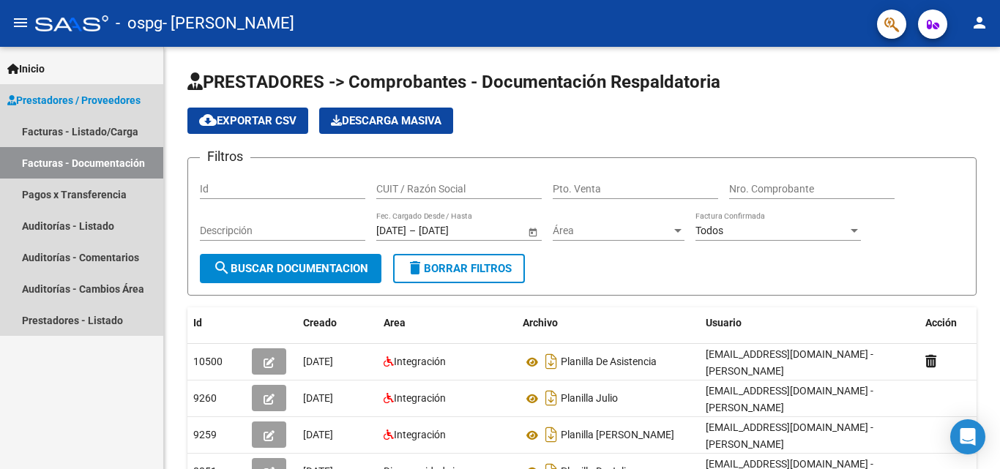
click at [76, 166] on link "Facturas - Documentación" at bounding box center [81, 162] width 163 height 31
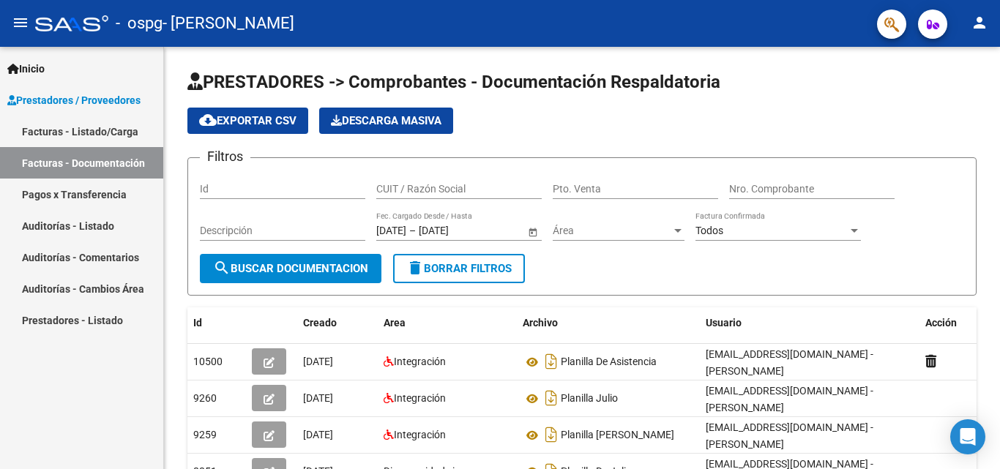
click at [89, 135] on link "Facturas - Listado/Carga" at bounding box center [81, 131] width 163 height 31
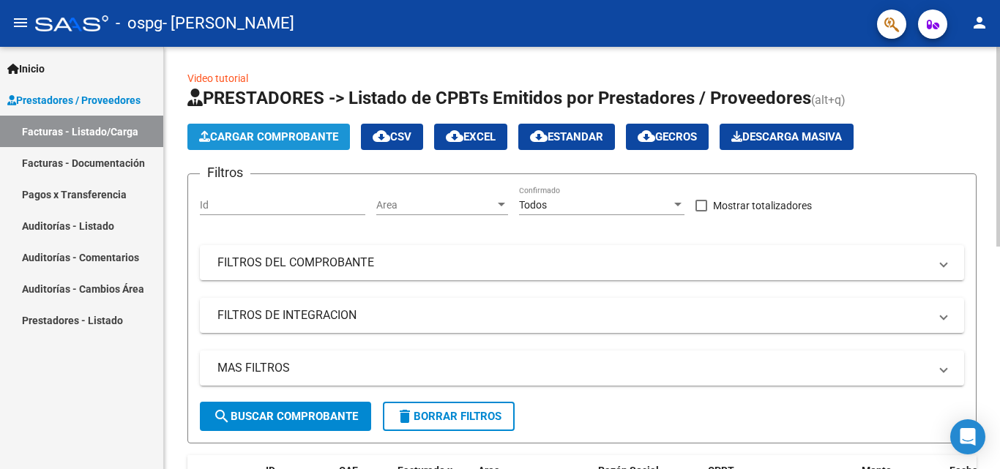
click at [278, 132] on span "Cargar Comprobante" at bounding box center [268, 136] width 139 height 13
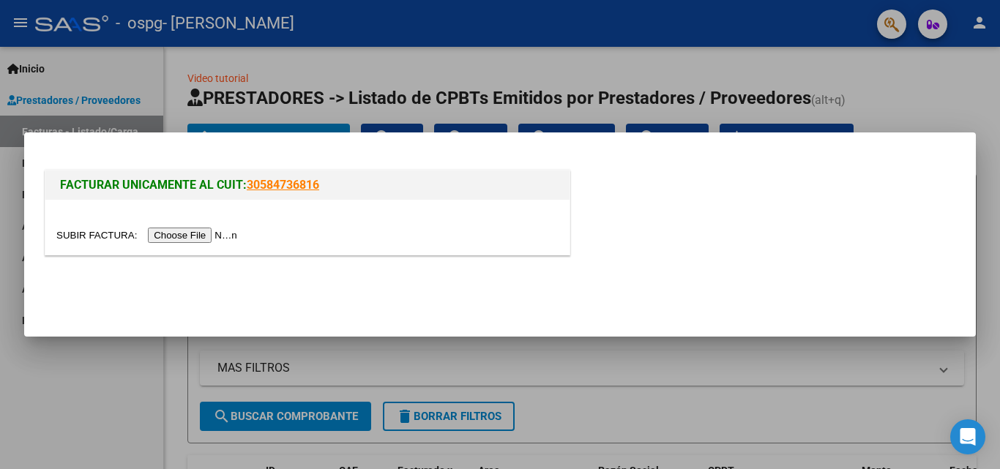
click at [227, 230] on input "file" at bounding box center [148, 235] width 185 height 15
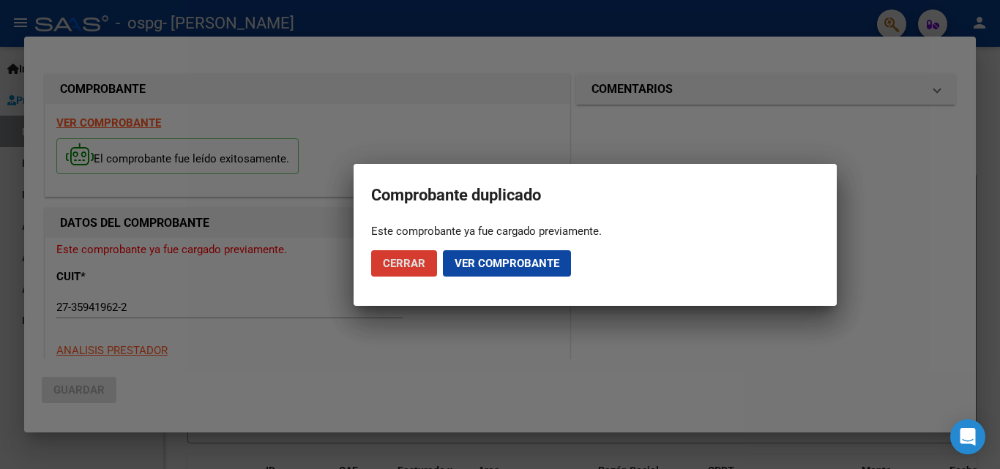
click at [405, 255] on button "Cerrar" at bounding box center [404, 263] width 66 height 26
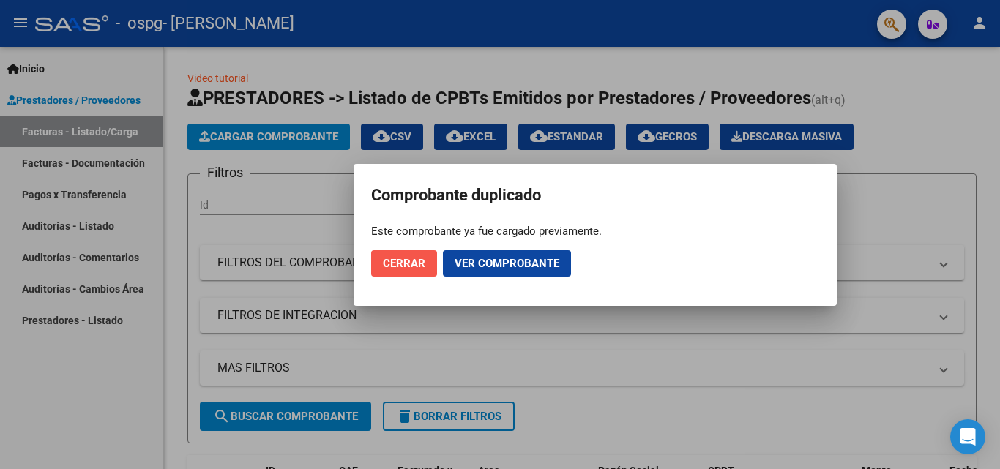
click at [390, 262] on span "Cerrar" at bounding box center [404, 263] width 42 height 13
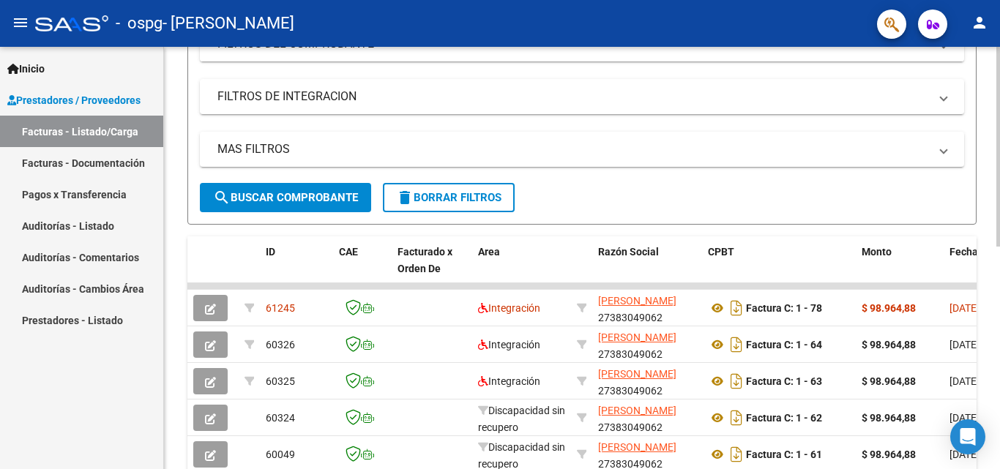
scroll to position [220, 0]
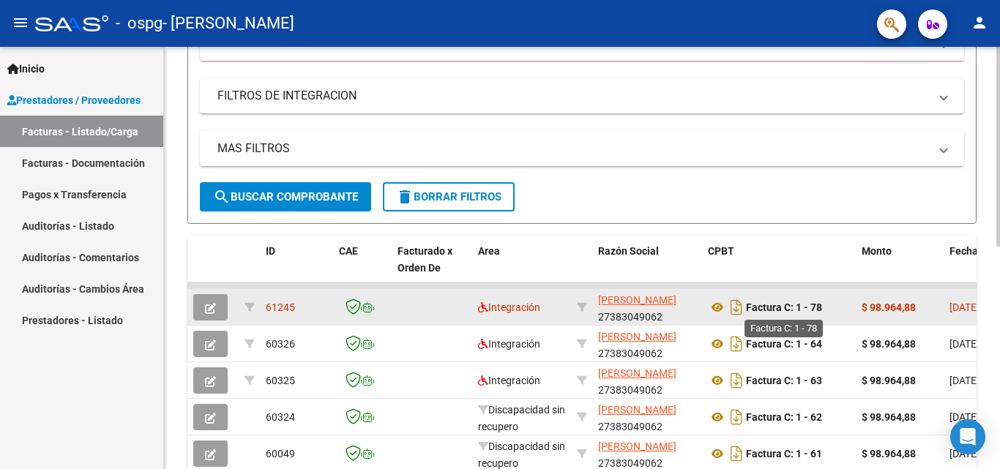
click at [749, 310] on strong "Factura C: 1 - 78" at bounding box center [784, 308] width 76 height 12
click at [736, 303] on icon "Descargar documento" at bounding box center [736, 307] width 19 height 23
click at [976, 19] on mat-icon "person" at bounding box center [979, 23] width 18 height 18
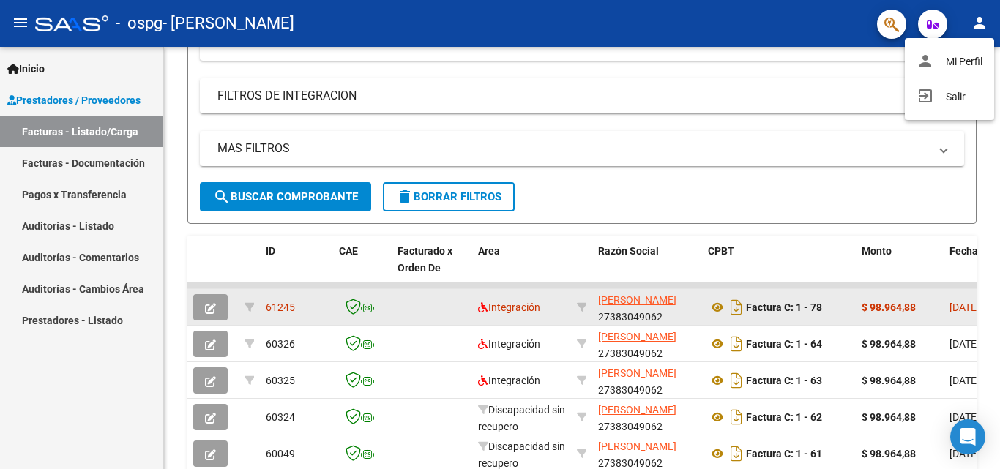
click at [976, 19] on div at bounding box center [500, 234] width 1000 height 469
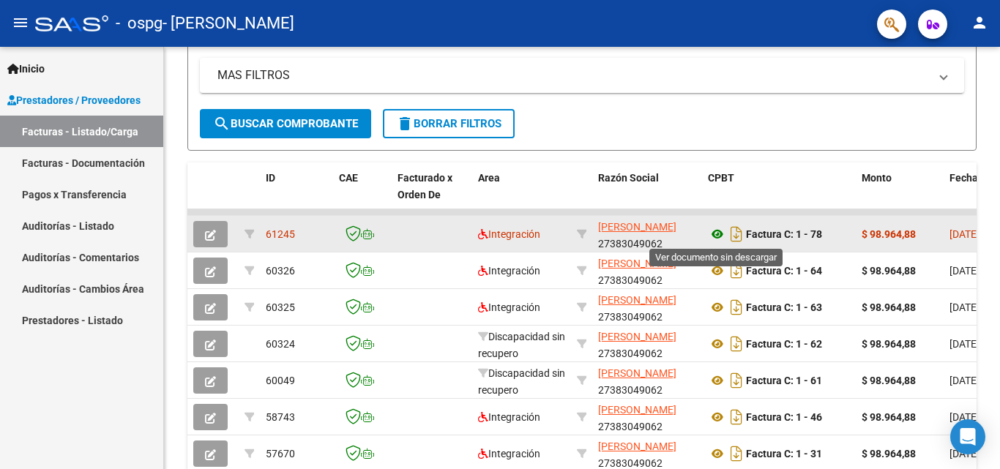
click at [714, 241] on icon at bounding box center [717, 234] width 19 height 18
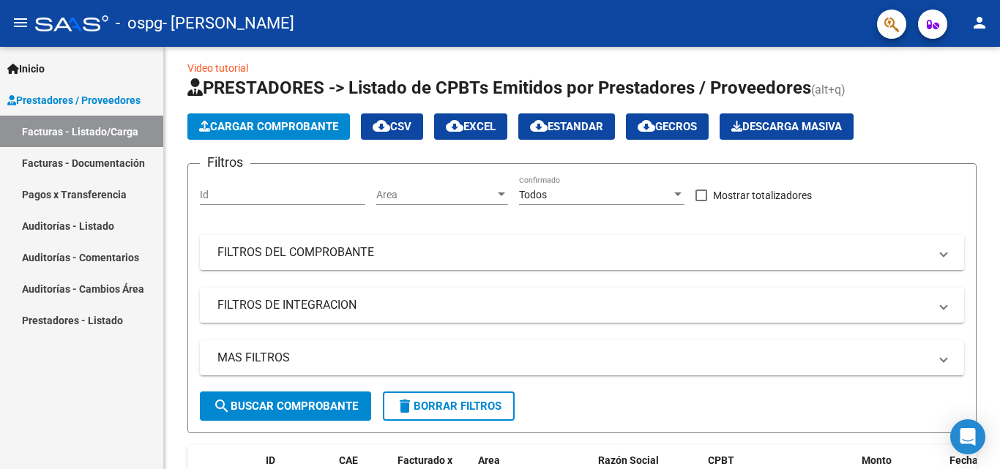
scroll to position [0, 0]
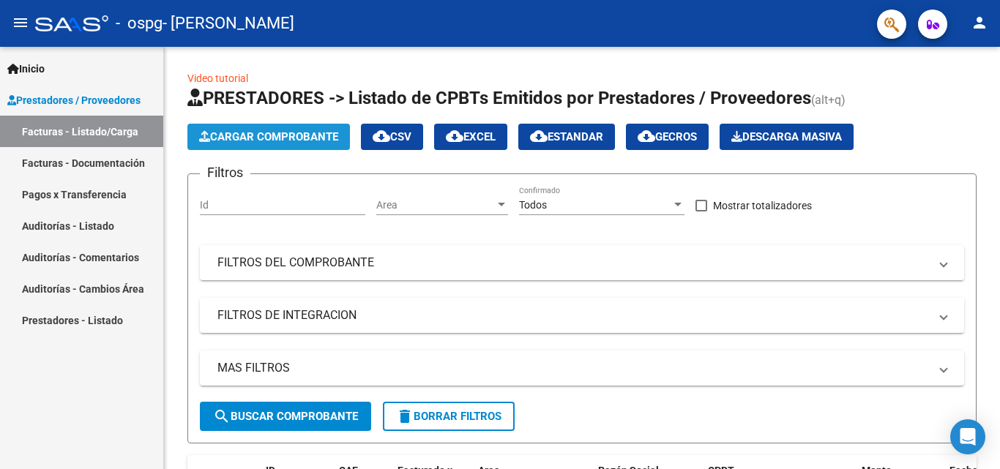
click at [270, 130] on button "Cargar Comprobante" at bounding box center [268, 137] width 162 height 26
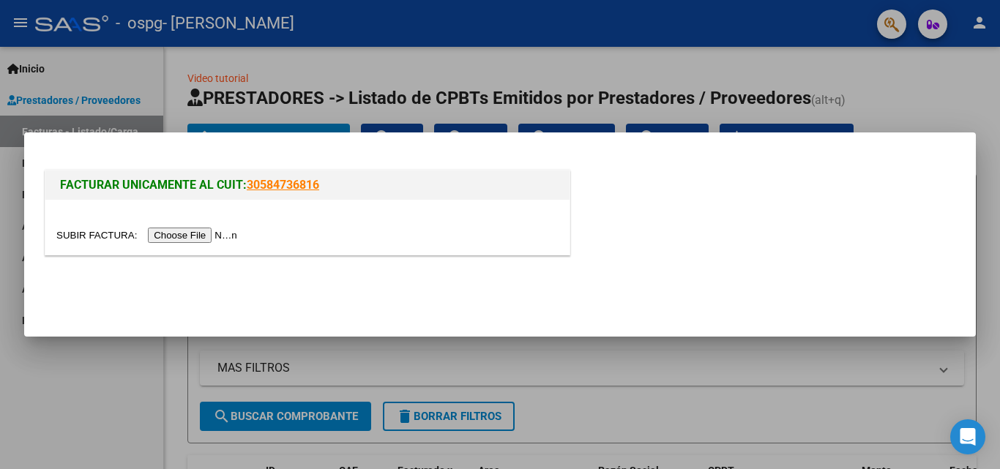
click at [214, 232] on input "file" at bounding box center [148, 235] width 185 height 15
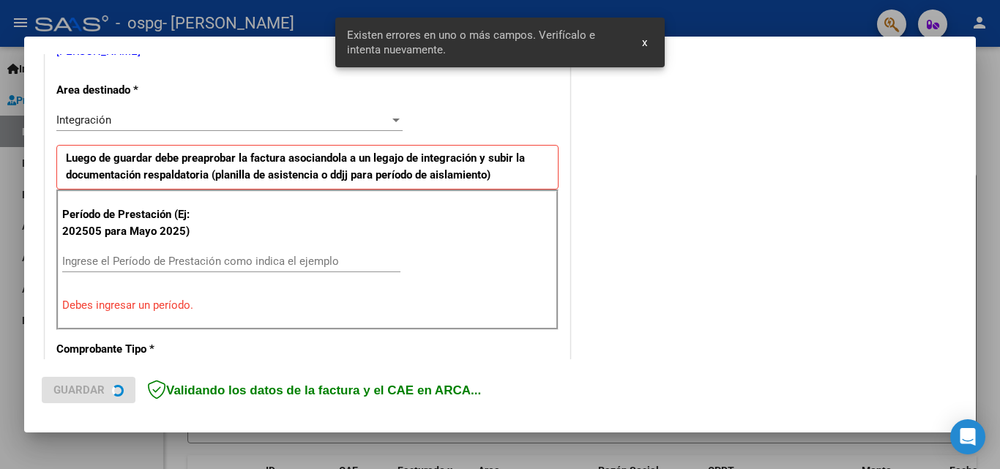
scroll to position [330, 0]
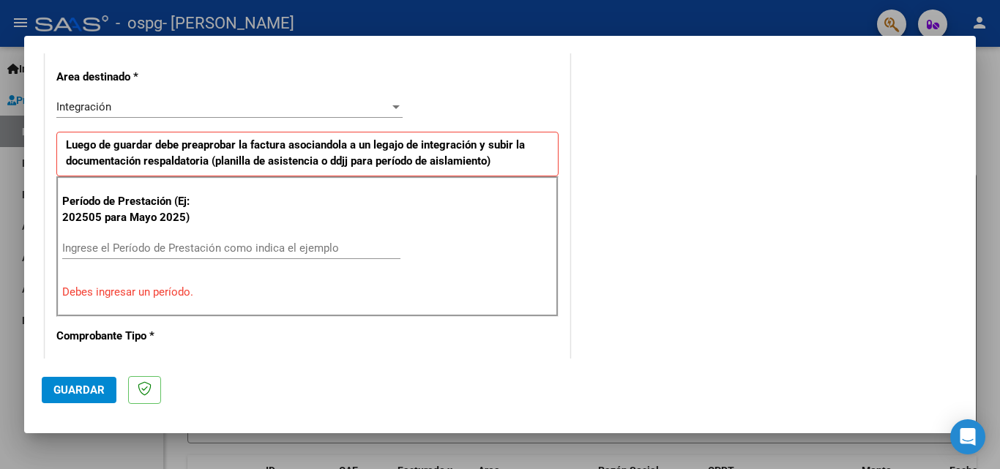
click at [211, 214] on div "Período de Prestación (Ej: 202505 para [DATE]) Ingrese el Período de Prestación…" at bounding box center [307, 246] width 502 height 141
click at [233, 250] on input "Ingrese el Período de Prestación como indica el ejemplo" at bounding box center [231, 248] width 338 height 13
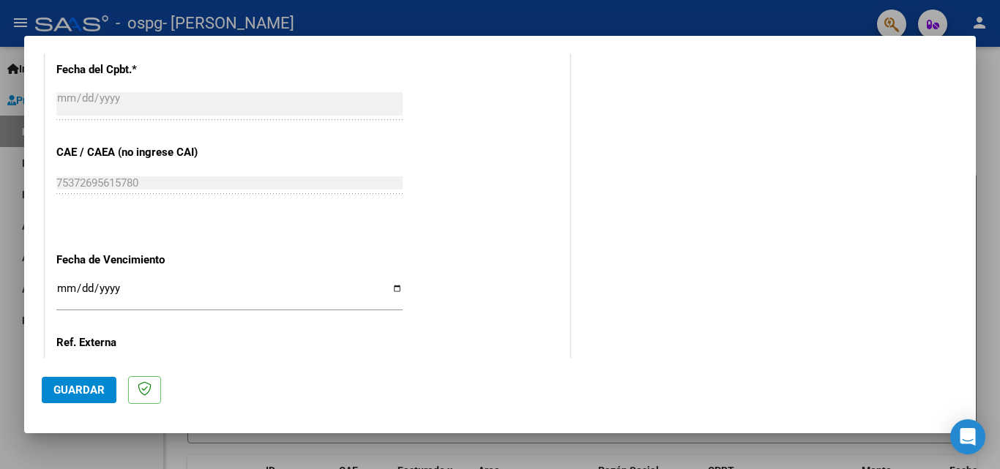
scroll to position [983, 0]
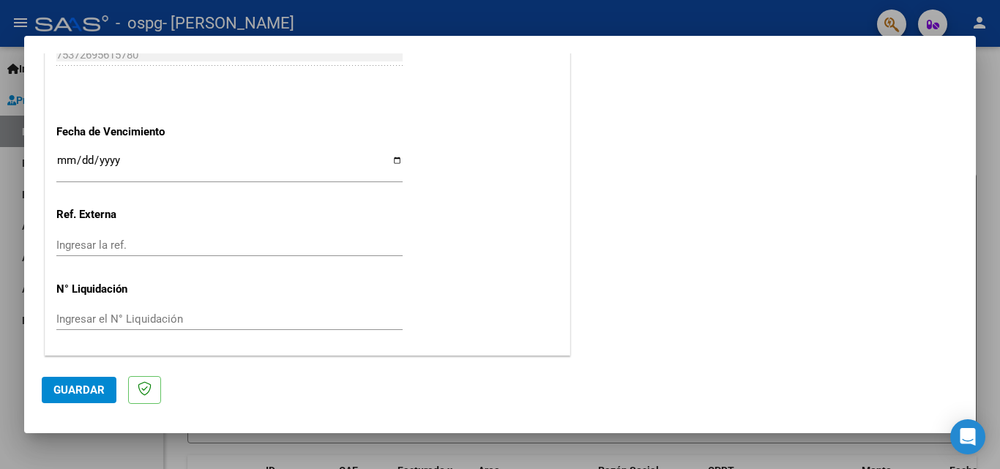
type input "202508"
click at [385, 152] on div "Ingresar la fecha" at bounding box center [229, 166] width 346 height 31
click at [392, 160] on input "Ingresar la fecha" at bounding box center [229, 165] width 346 height 23
type input "[DATE]"
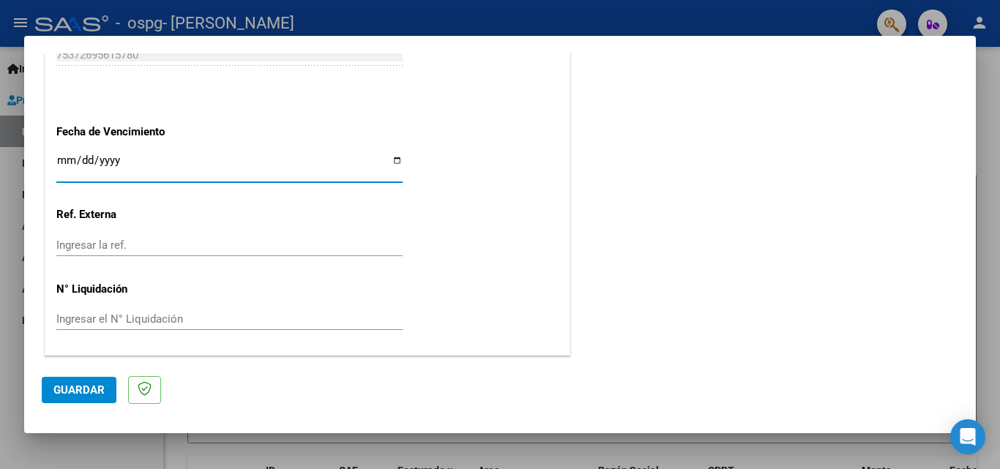
click at [64, 395] on span "Guardar" at bounding box center [78, 390] width 51 height 13
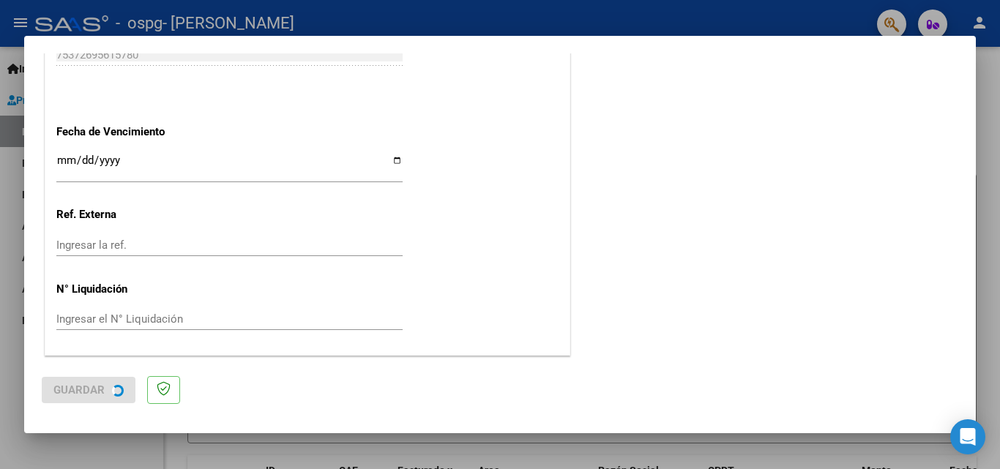
scroll to position [0, 0]
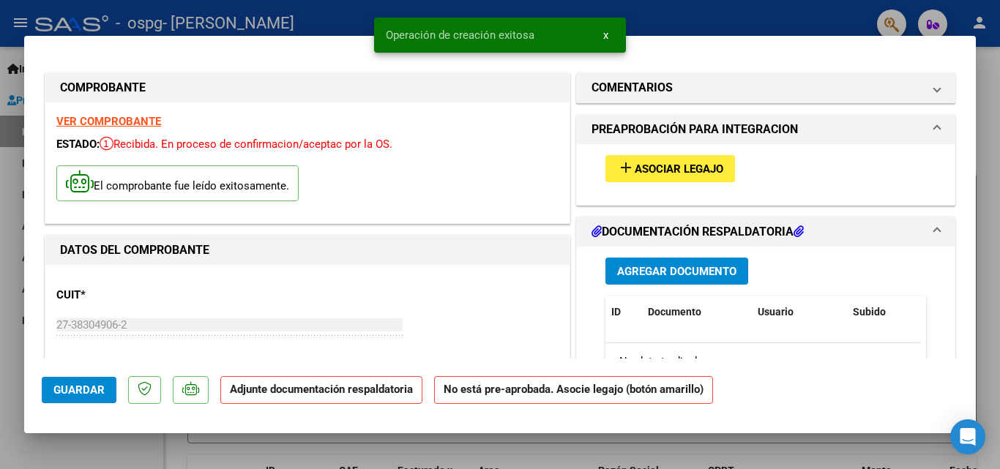
click at [635, 168] on span "Asociar Legajo" at bounding box center [679, 168] width 89 height 13
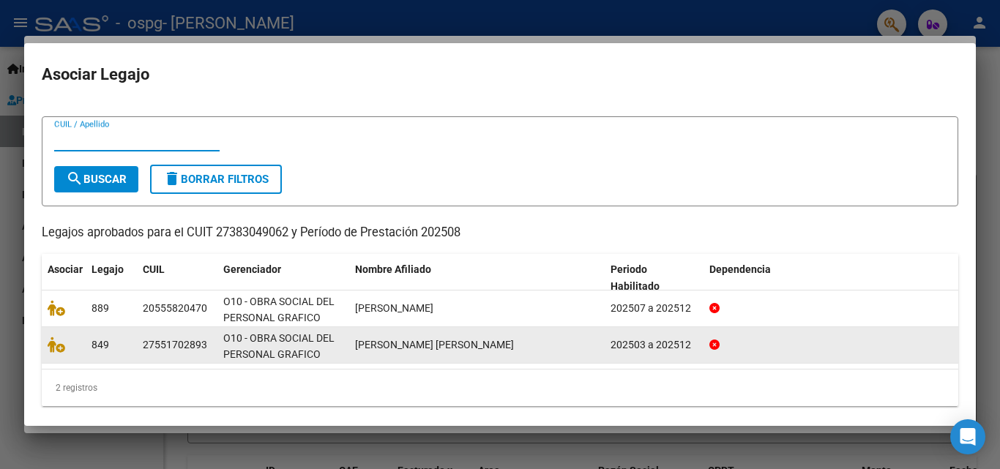
scroll to position [31, 0]
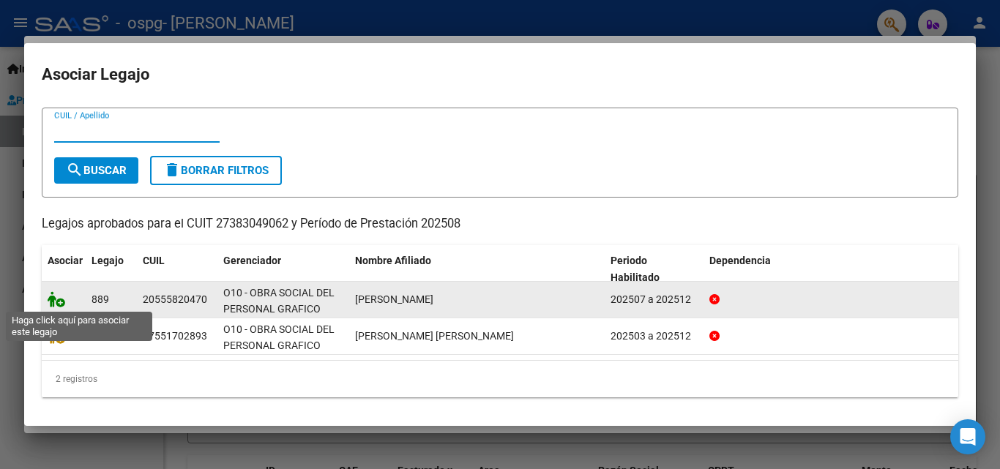
click at [57, 305] on icon at bounding box center [57, 299] width 18 height 16
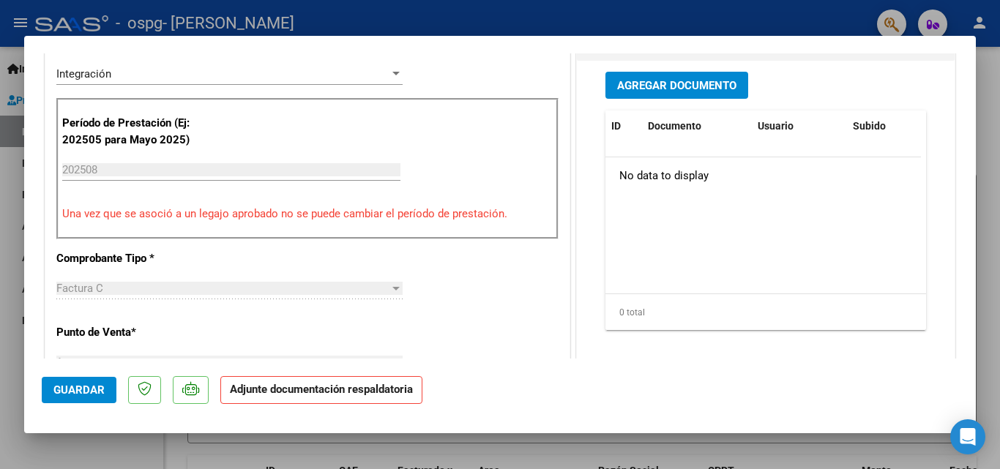
scroll to position [366, 0]
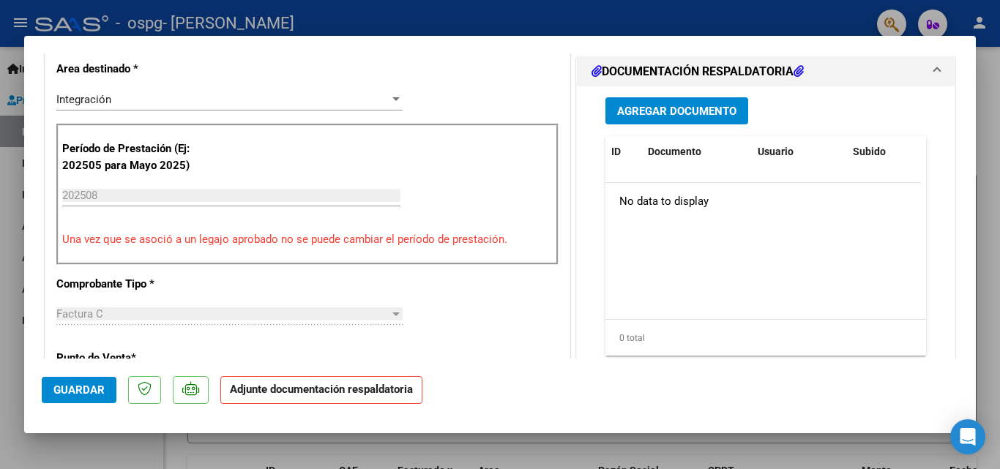
click at [669, 106] on span "Agregar Documento" at bounding box center [676, 111] width 119 height 13
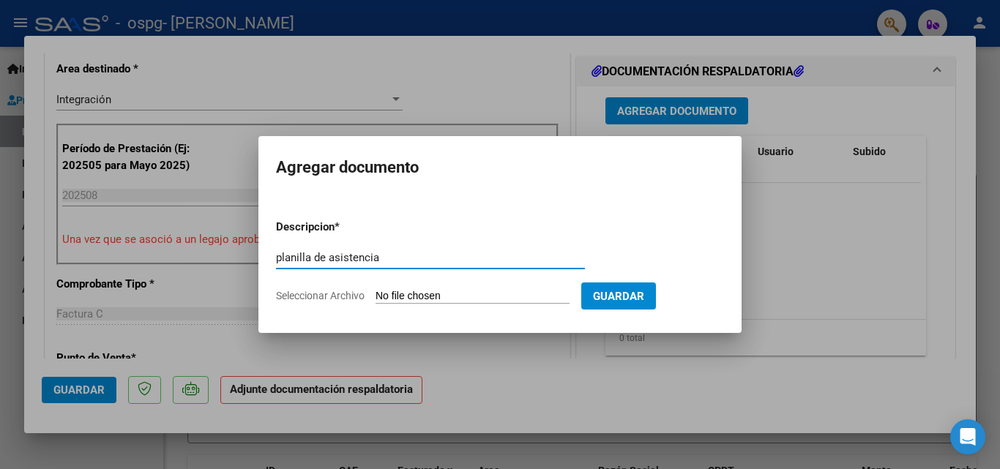
type input "planilla de asistencia"
click at [447, 292] on input "Seleccionar Archivo" at bounding box center [472, 297] width 194 height 14
type input "C:\fakepath\Planilla Bauti [GEOGRAPHIC_DATA] [DATE].pdf"
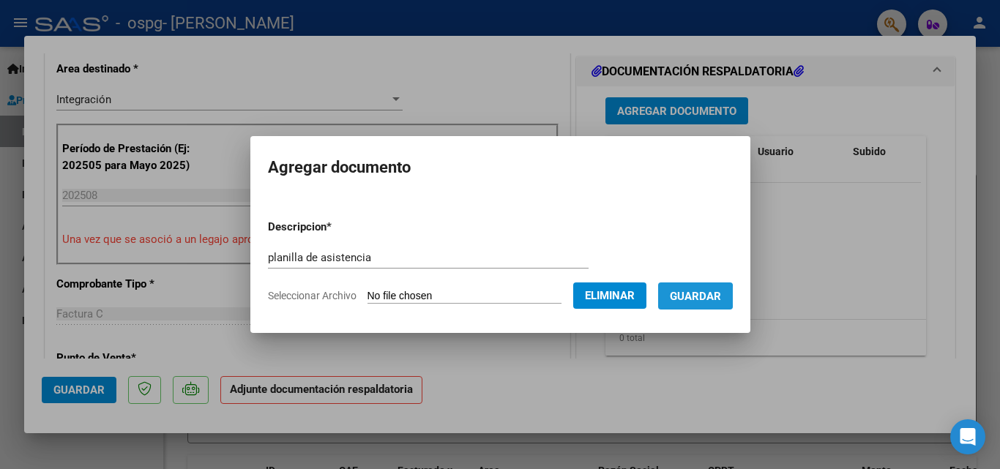
click at [700, 296] on span "Guardar" at bounding box center [695, 296] width 51 height 13
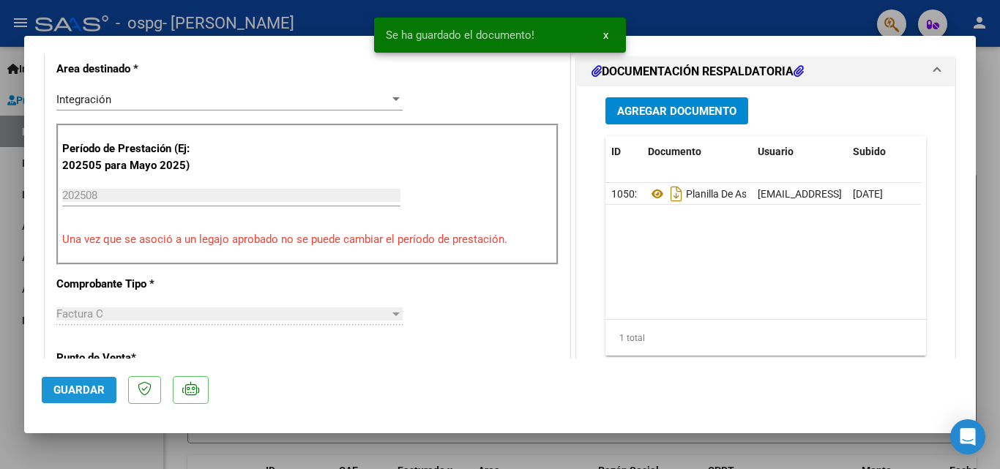
click at [66, 381] on button "Guardar" at bounding box center [79, 390] width 75 height 26
click at [700, 452] on div at bounding box center [500, 234] width 1000 height 469
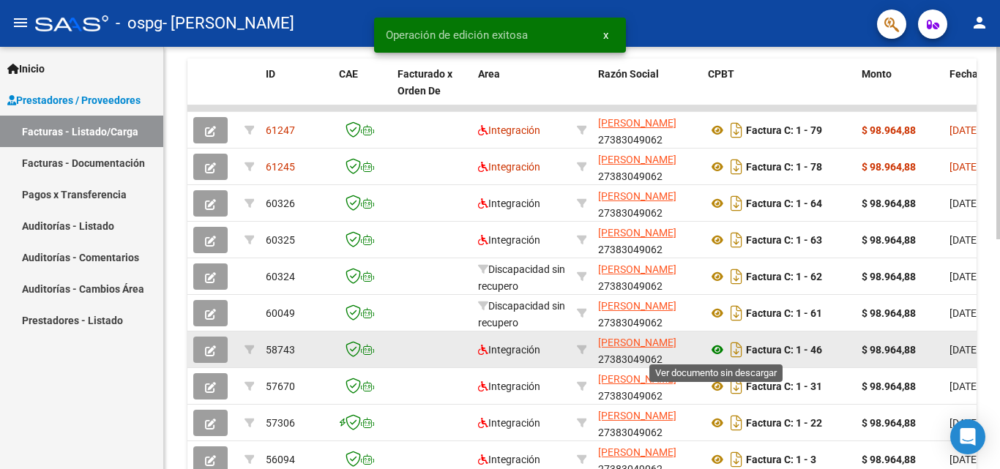
scroll to position [439, 0]
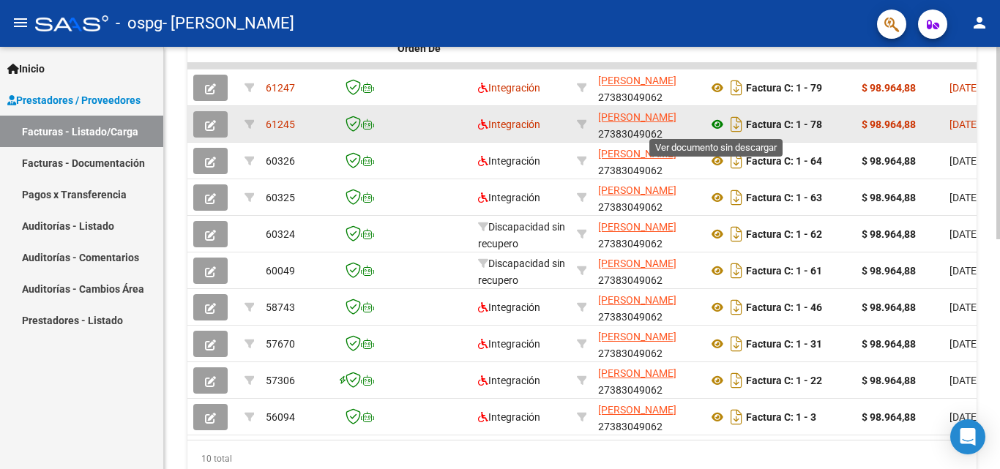
click at [714, 128] on icon at bounding box center [717, 125] width 19 height 18
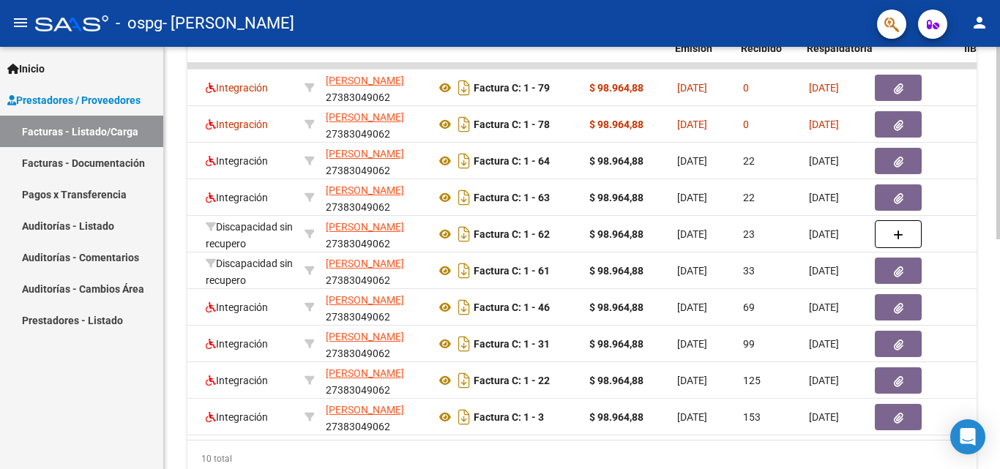
scroll to position [0, 358]
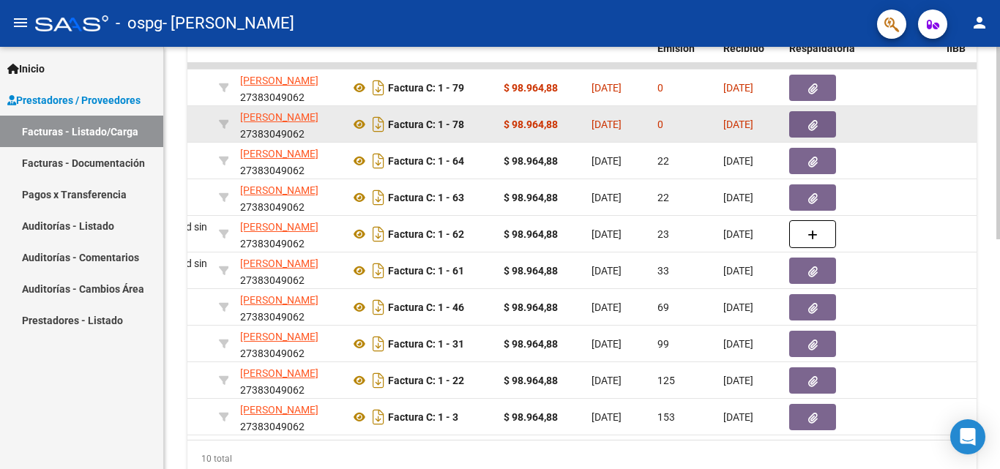
click at [818, 127] on button "button" at bounding box center [812, 124] width 47 height 26
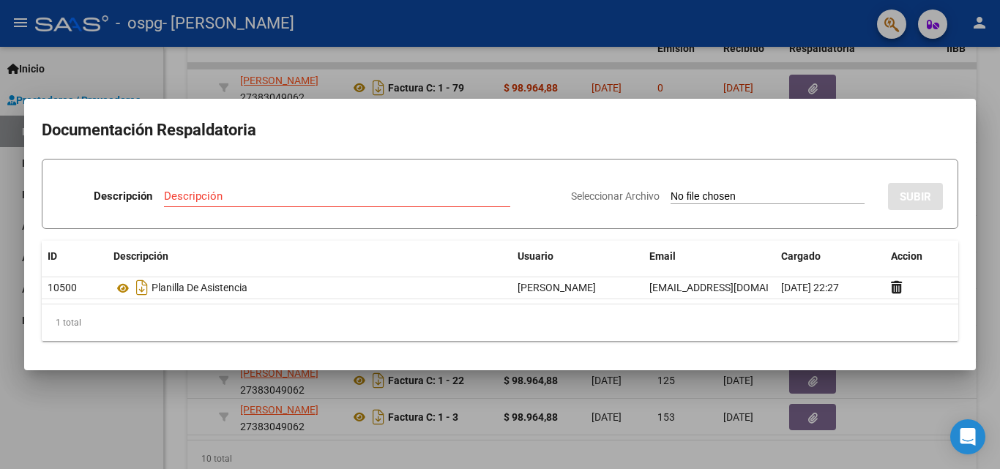
click at [987, 168] on div at bounding box center [500, 234] width 1000 height 469
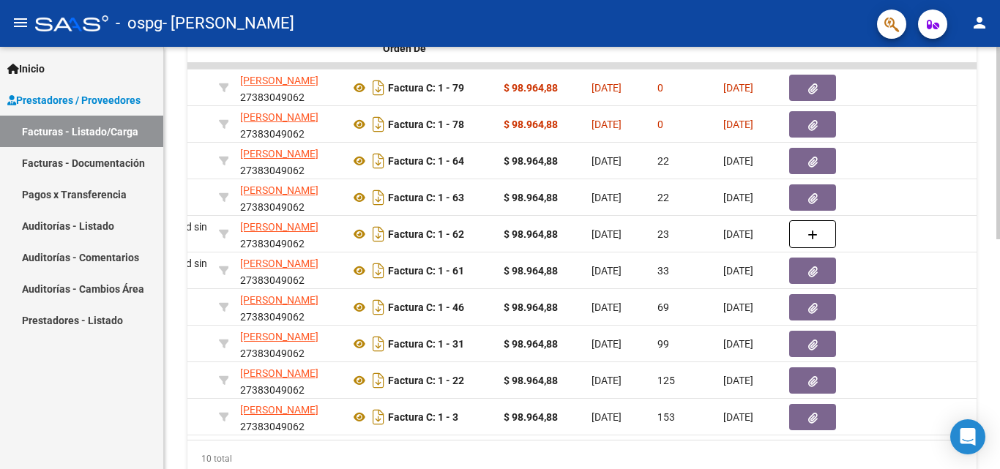
scroll to position [0, 0]
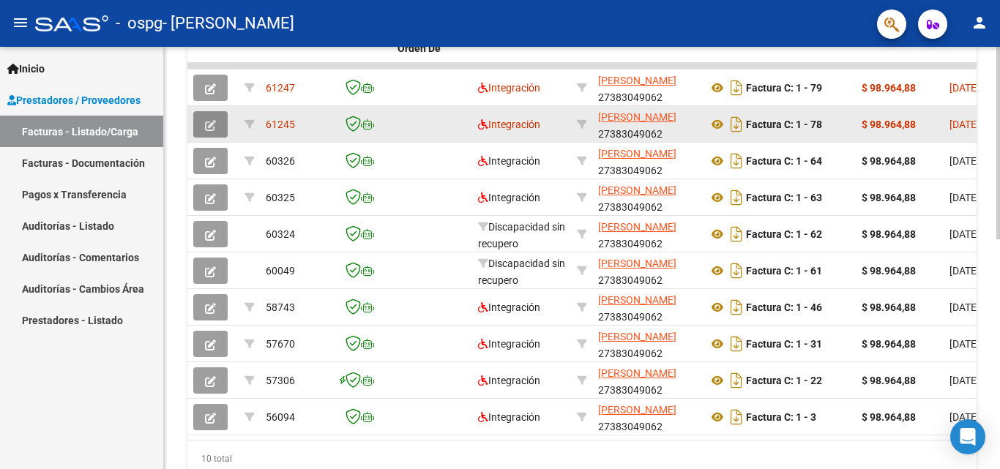
click at [206, 120] on icon "button" at bounding box center [210, 125] width 11 height 11
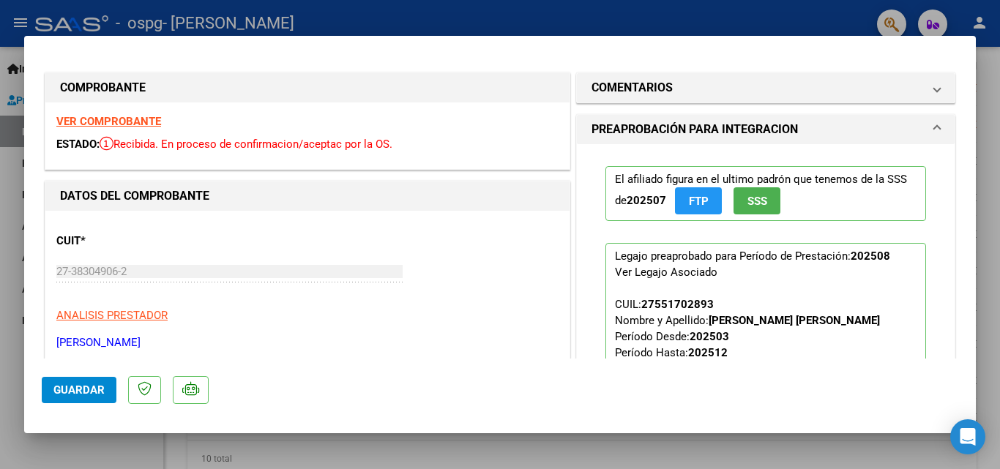
click at [137, 126] on strong "VER COMPROBANTE" at bounding box center [108, 121] width 105 height 13
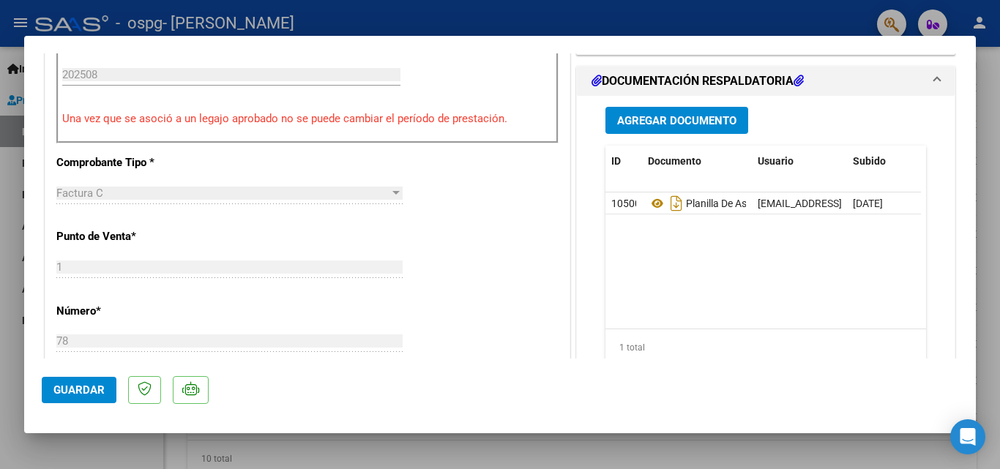
scroll to position [439, 0]
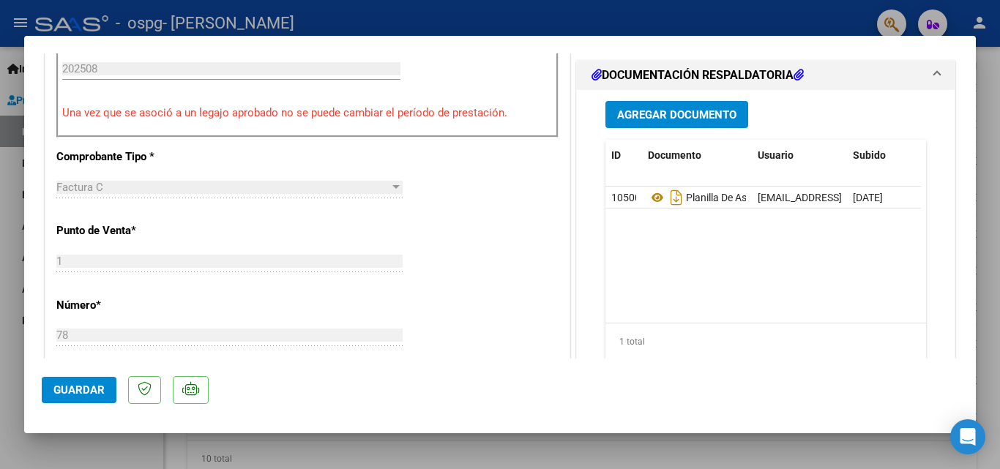
click at [405, 116] on p "Una vez que se asoció a un legajo aprobado no se puede cambiar el período de pr…" at bounding box center [307, 113] width 490 height 17
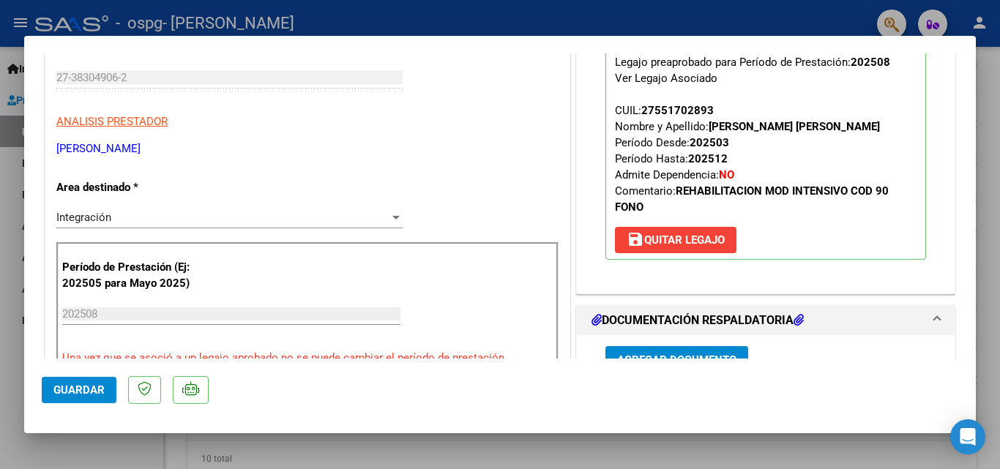
scroll to position [0, 0]
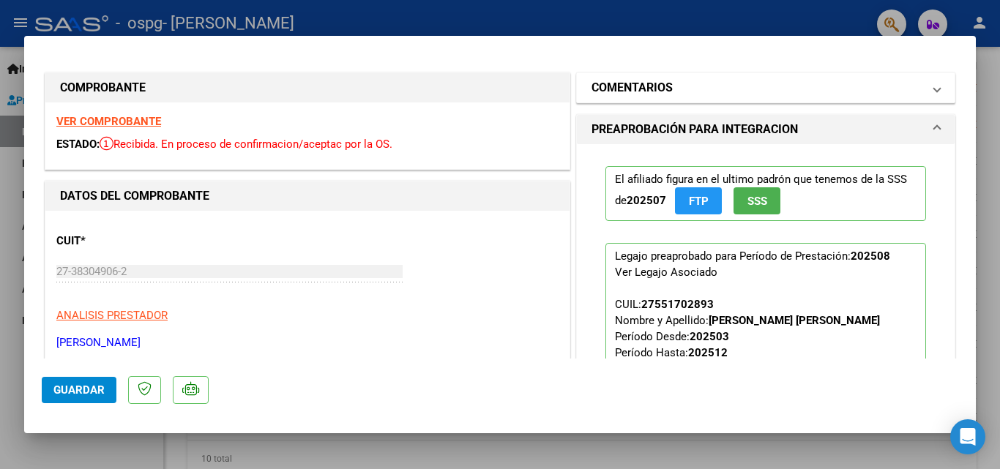
click at [916, 85] on span "COMENTARIOS" at bounding box center [762, 88] width 343 height 18
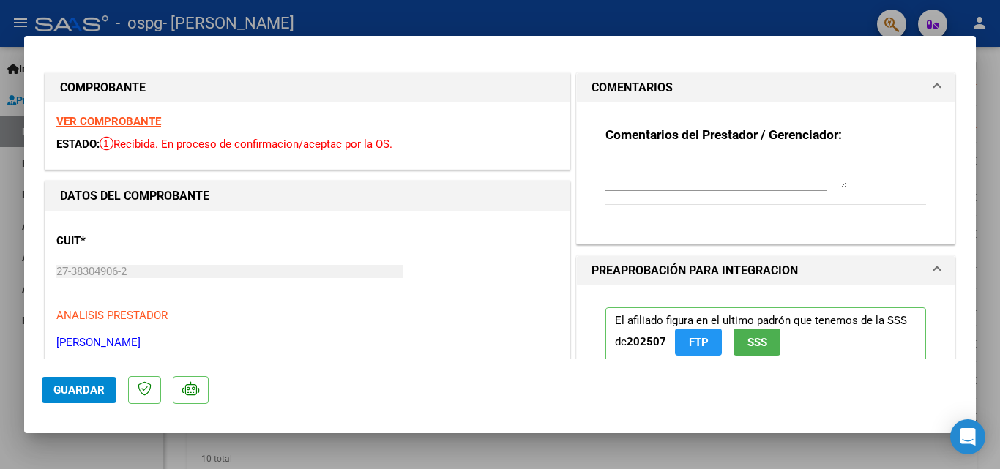
click at [916, 85] on span "COMENTARIOS" at bounding box center [762, 88] width 343 height 18
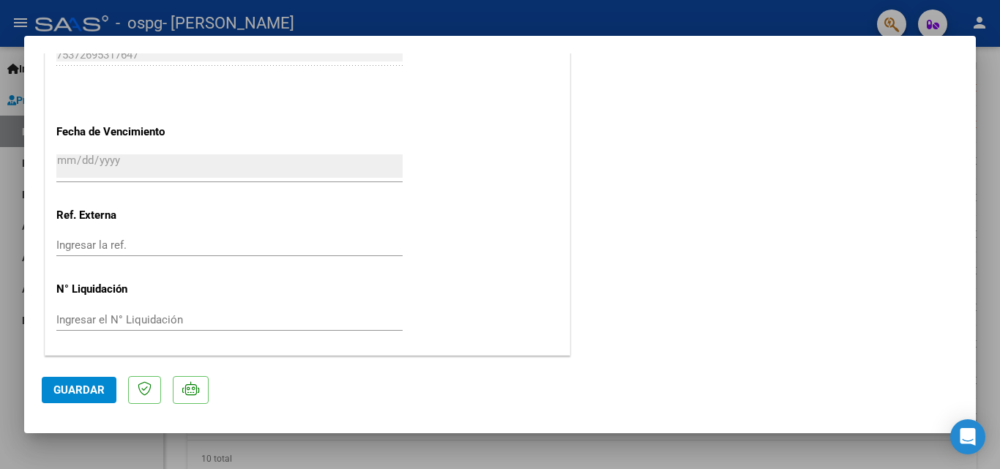
scroll to position [585, 0]
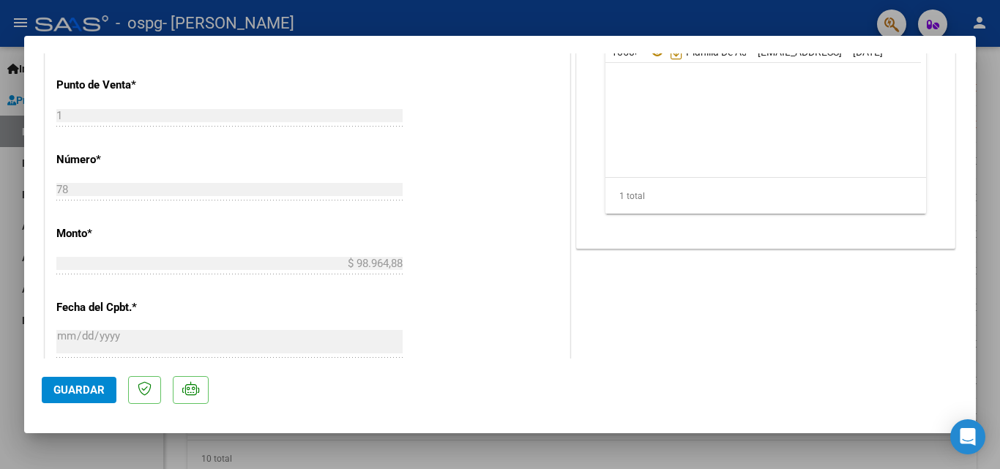
click at [400, 11] on div at bounding box center [500, 234] width 1000 height 469
type input "$ 0,00"
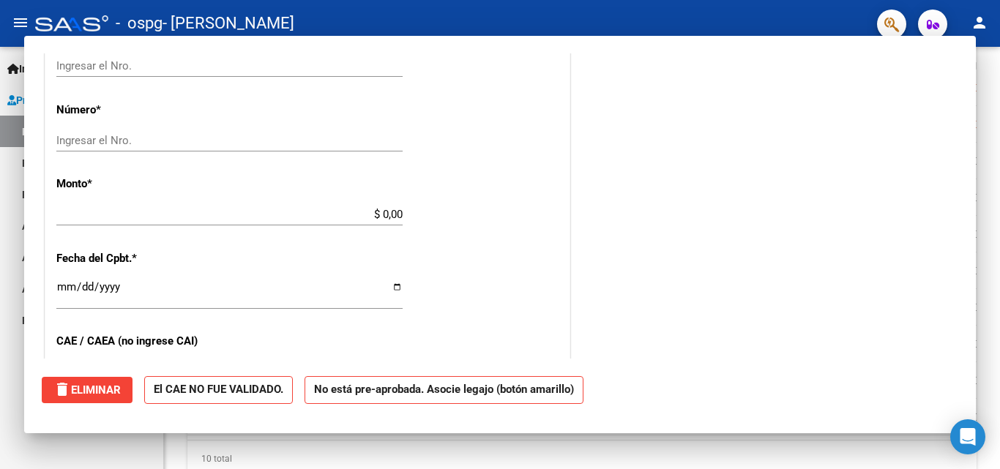
scroll to position [0, 0]
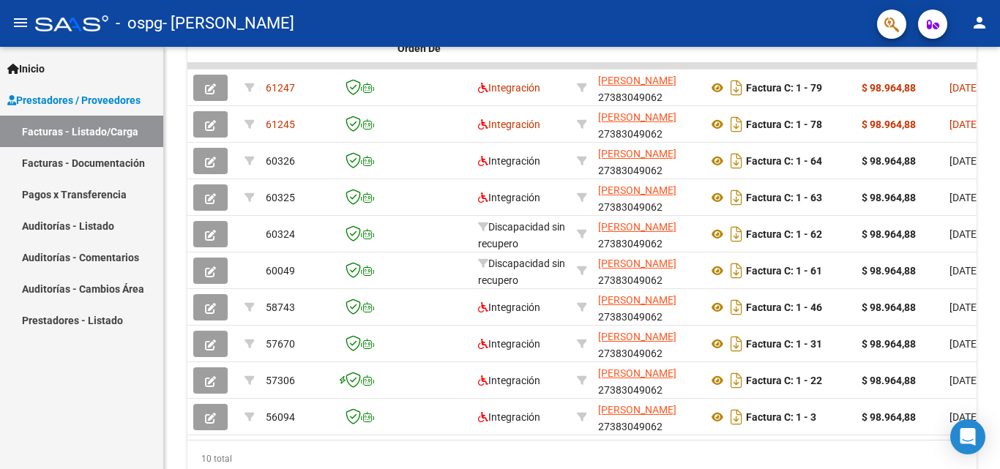
click at [75, 97] on span "Prestadores / Proveedores" at bounding box center [73, 100] width 133 height 16
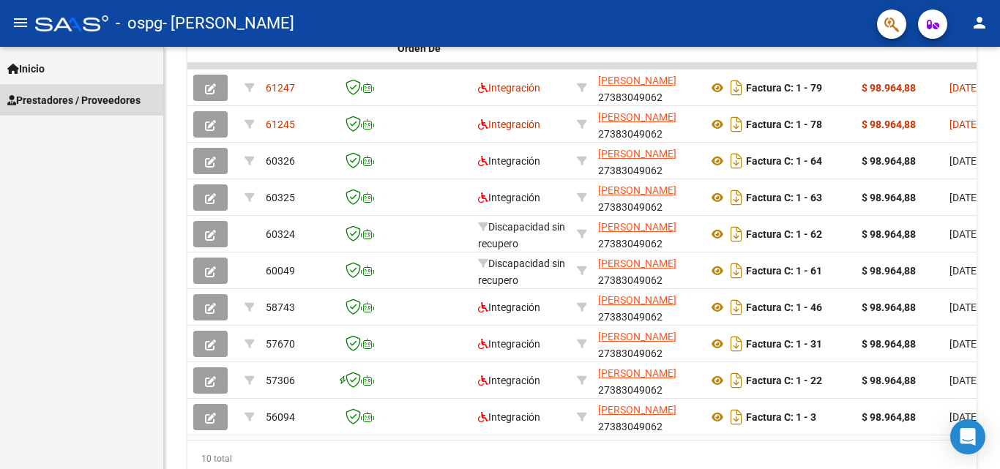
click at [75, 97] on span "Prestadores / Proveedores" at bounding box center [73, 100] width 133 height 16
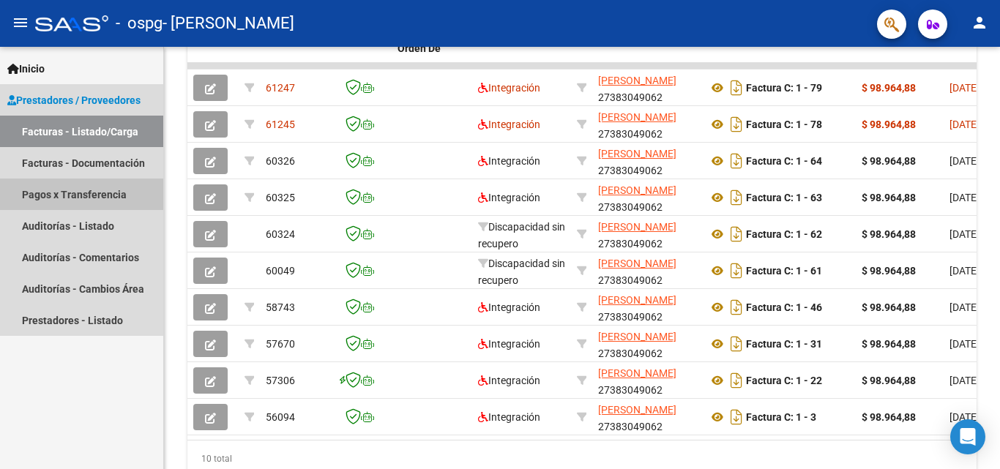
click at [80, 197] on link "Pagos x Transferencia" at bounding box center [81, 194] width 163 height 31
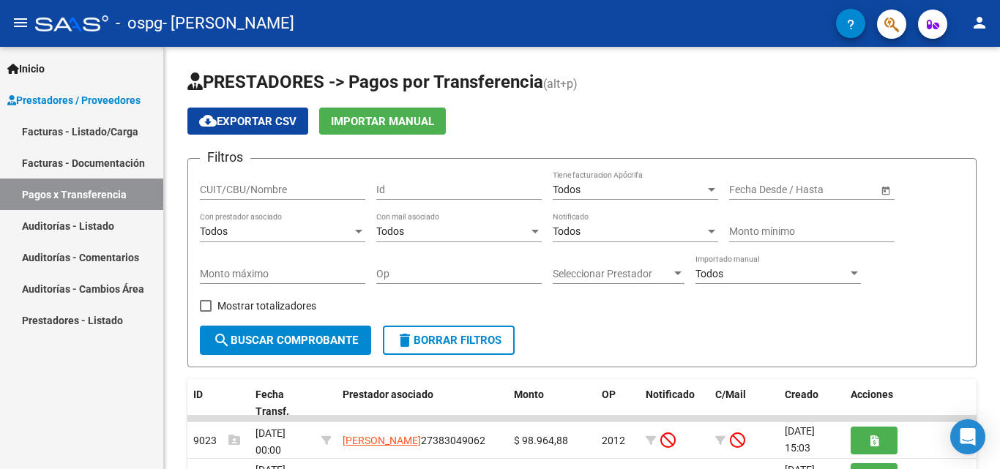
click at [86, 159] on link "Facturas - Documentación" at bounding box center [81, 162] width 163 height 31
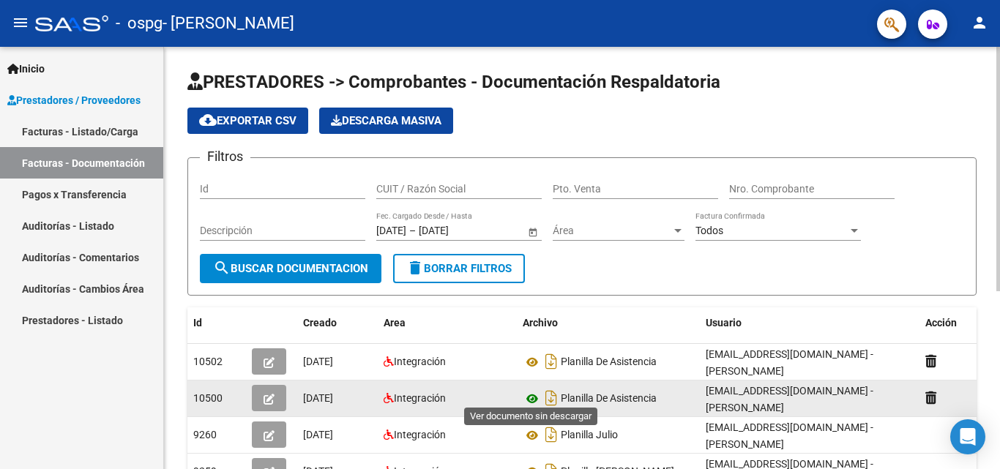
click at [535, 390] on icon at bounding box center [532, 399] width 19 height 18
click at [533, 391] on icon at bounding box center [532, 399] width 19 height 18
click at [606, 397] on span "Planilla De Asistencia" at bounding box center [609, 399] width 96 height 12
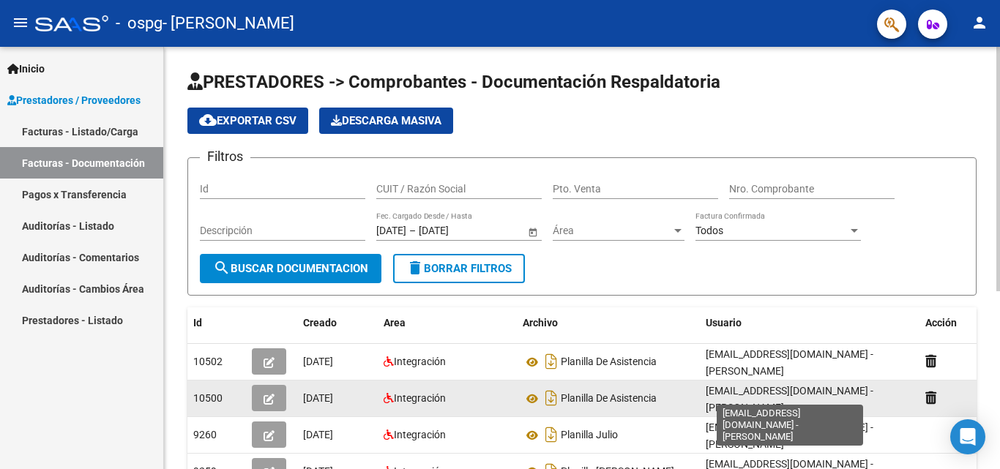
click at [765, 389] on span "[EMAIL_ADDRESS][DOMAIN_NAME] - [PERSON_NAME]" at bounding box center [790, 399] width 168 height 29
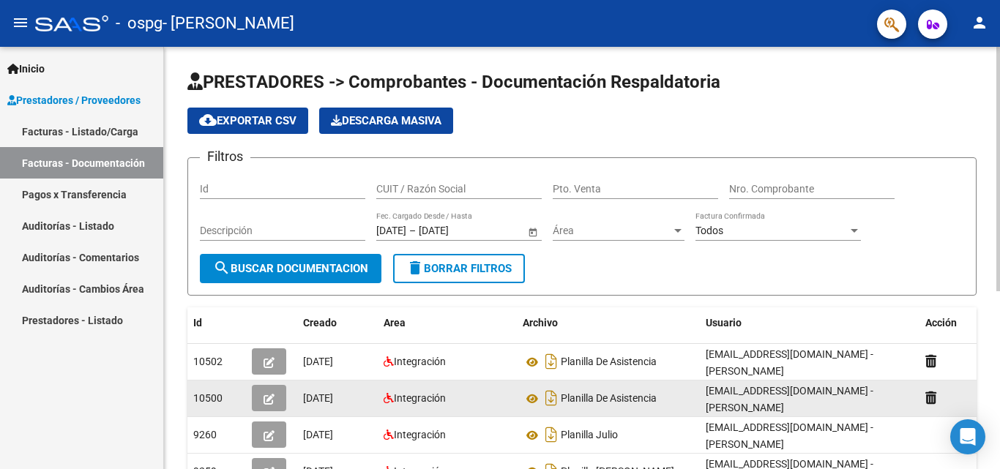
click at [765, 389] on span "[EMAIL_ADDRESS][DOMAIN_NAME] - [PERSON_NAME]" at bounding box center [790, 399] width 168 height 29
click at [259, 393] on button "button" at bounding box center [269, 398] width 34 height 26
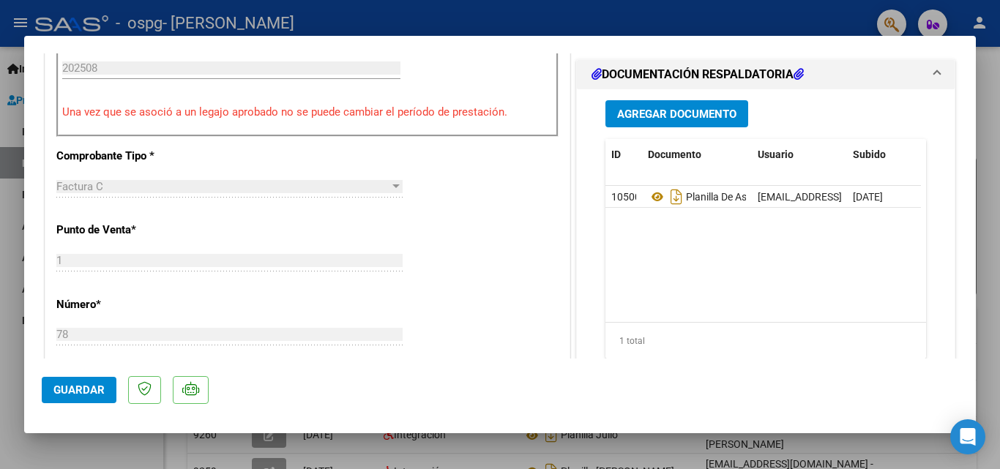
scroll to position [439, 0]
click at [981, 66] on div at bounding box center [500, 234] width 1000 height 469
type input "$ 0,00"
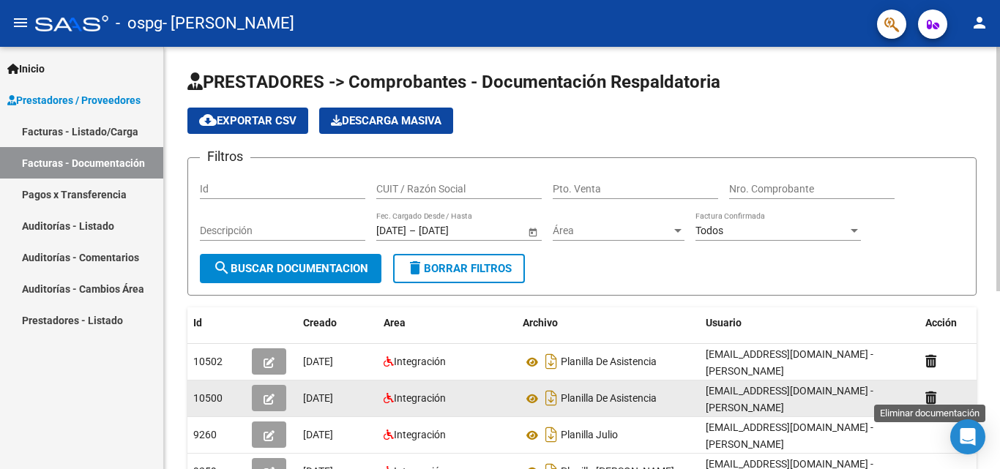
click at [934, 393] on icon at bounding box center [930, 398] width 11 height 14
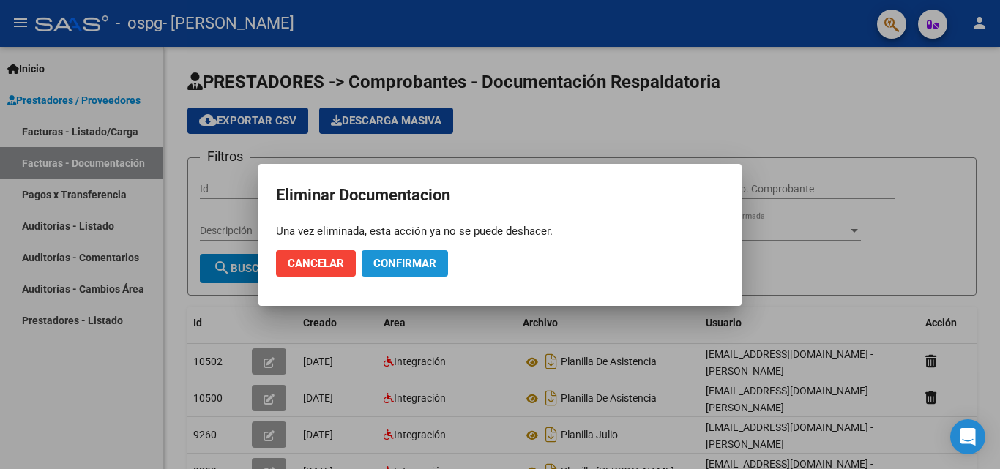
click at [396, 257] on span "Confirmar" at bounding box center [404, 263] width 63 height 13
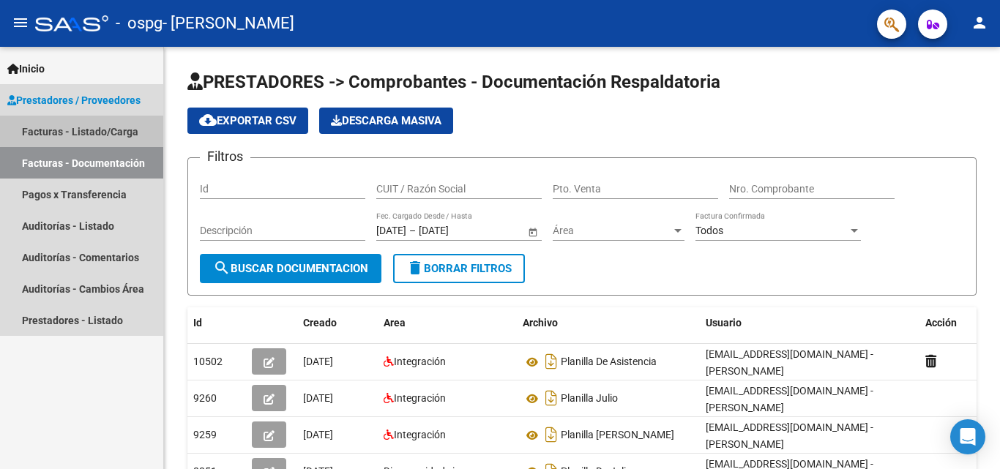
click at [84, 131] on link "Facturas - Listado/Carga" at bounding box center [81, 131] width 163 height 31
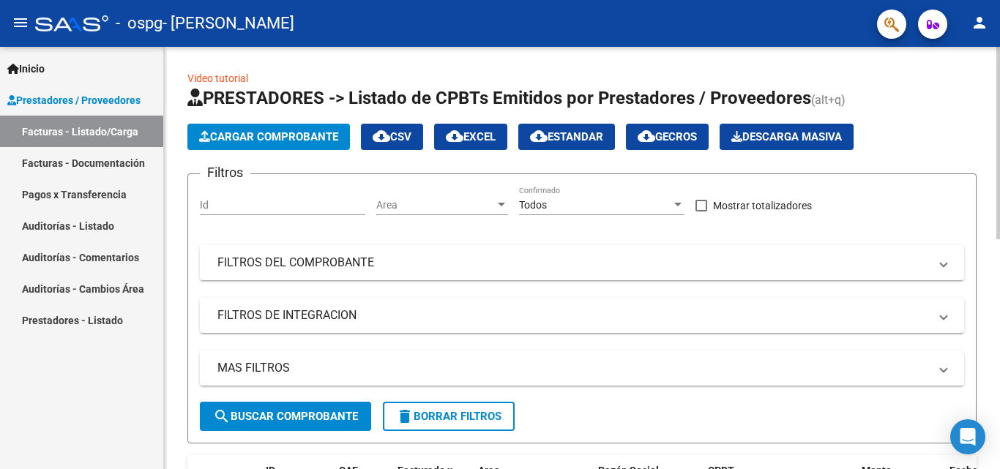
click at [242, 135] on span "Cargar Comprobante" at bounding box center [268, 136] width 139 height 13
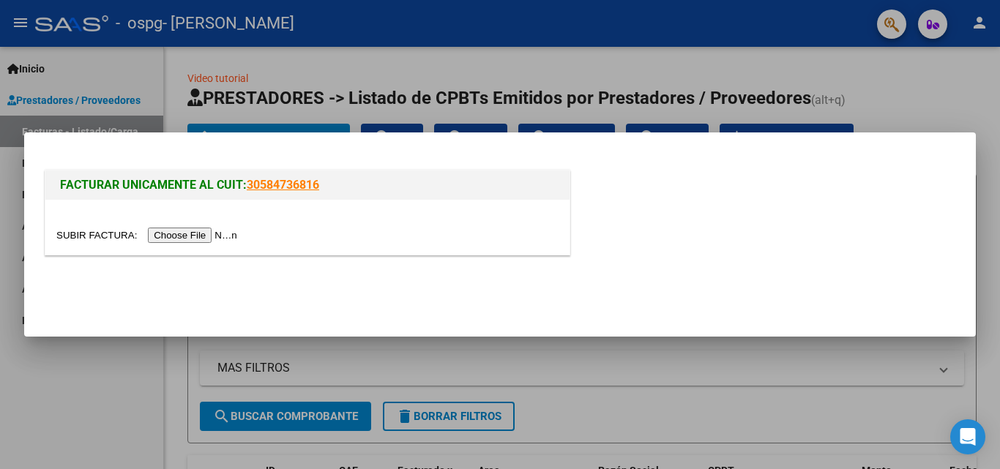
click at [223, 228] on input "file" at bounding box center [148, 235] width 185 height 15
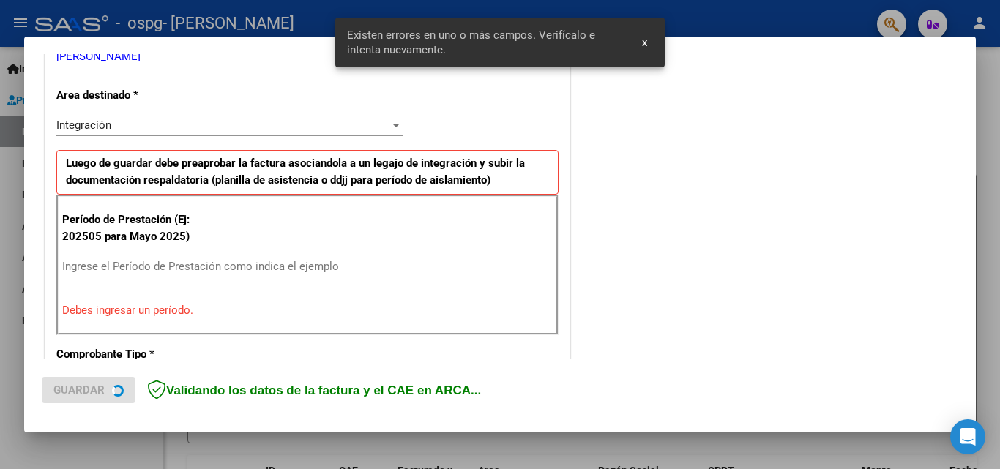
scroll to position [330, 0]
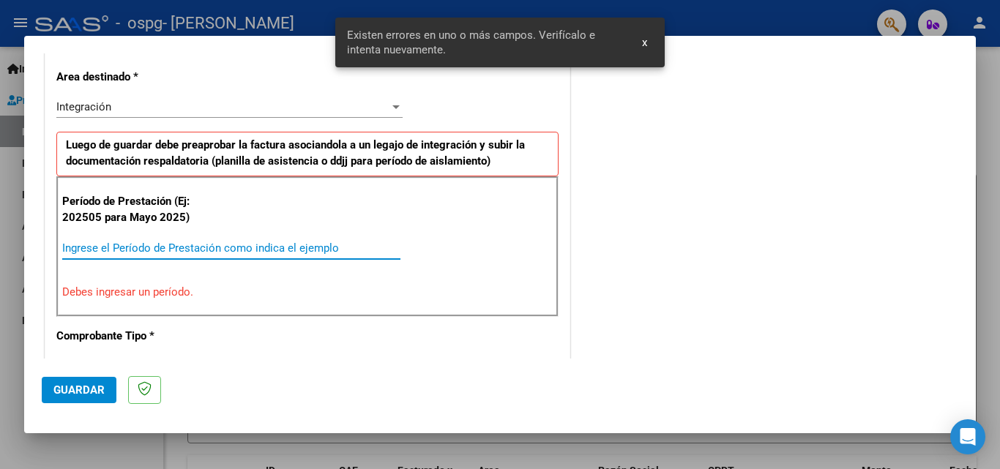
click at [273, 252] on input "Ingrese el Período de Prestación como indica el ejemplo" at bounding box center [231, 248] width 338 height 13
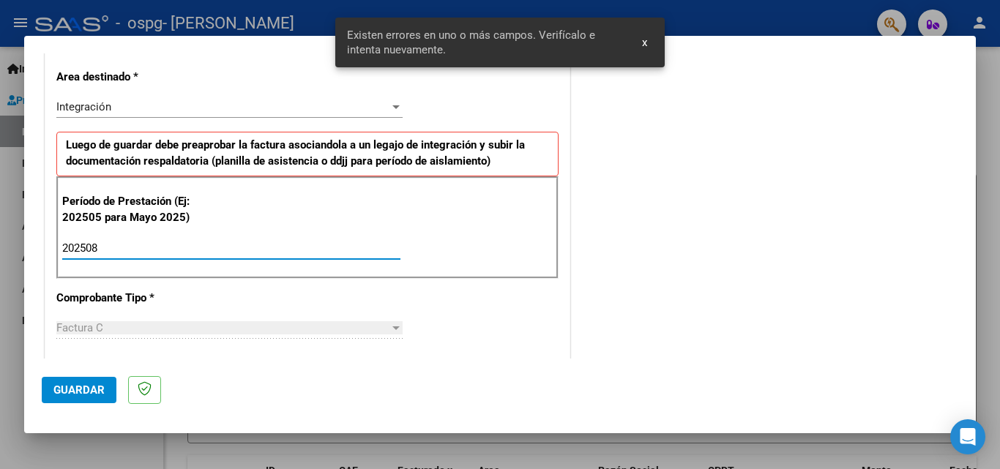
type input "202508"
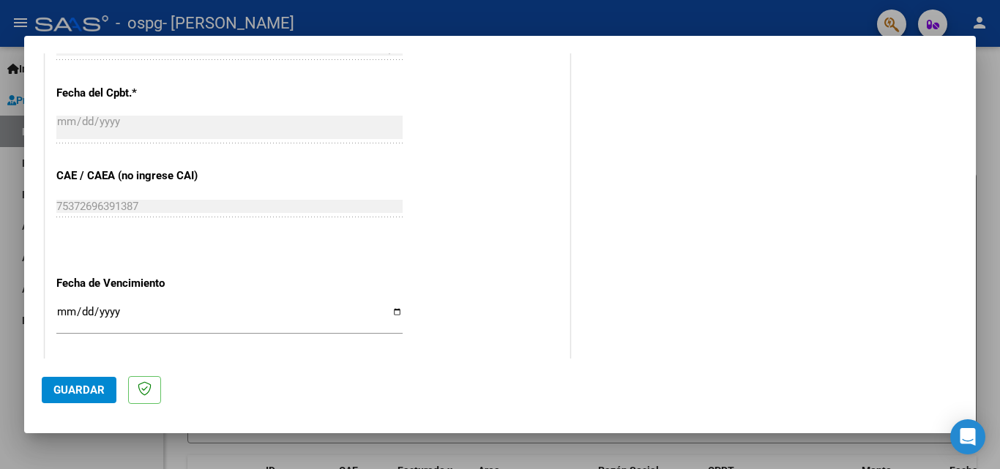
scroll to position [983, 0]
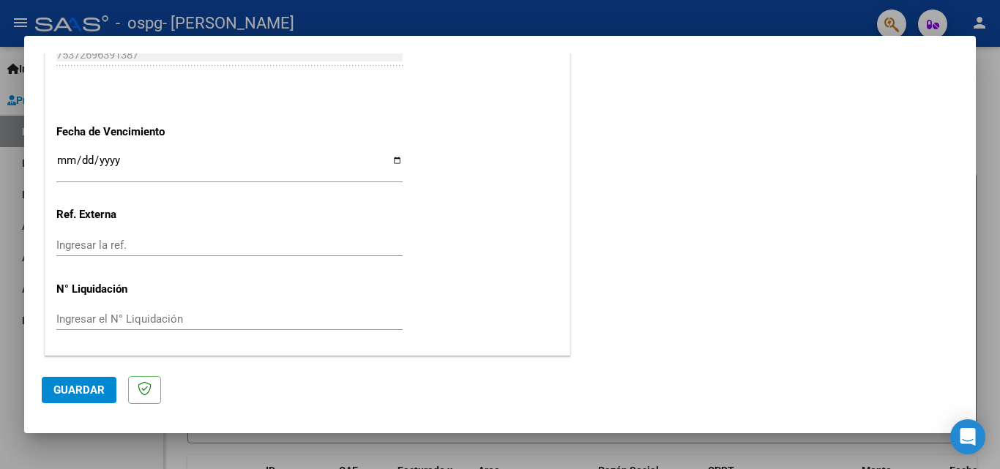
click at [388, 160] on input "Ingresar la fecha" at bounding box center [229, 165] width 346 height 23
type input "[DATE]"
click at [59, 386] on span "Guardar" at bounding box center [78, 390] width 51 height 13
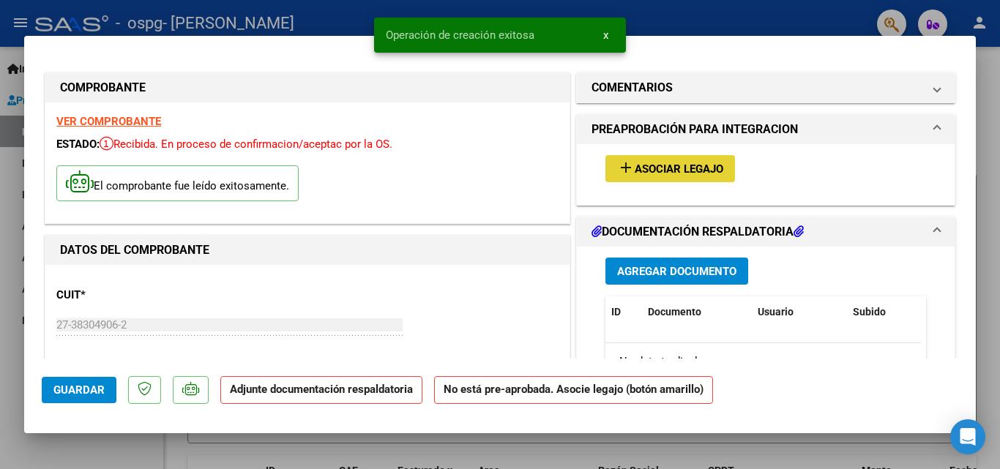
click at [645, 162] on span "Asociar Legajo" at bounding box center [679, 168] width 89 height 13
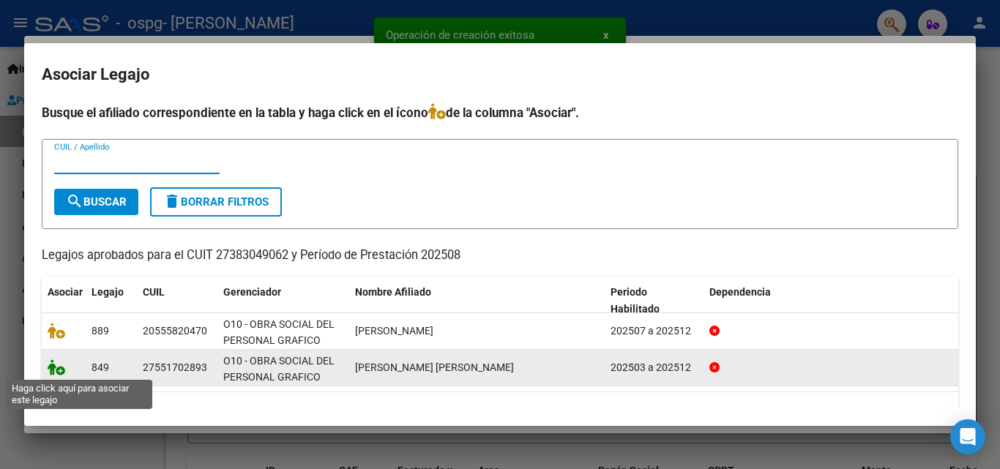
click at [60, 370] on icon at bounding box center [57, 367] width 18 height 16
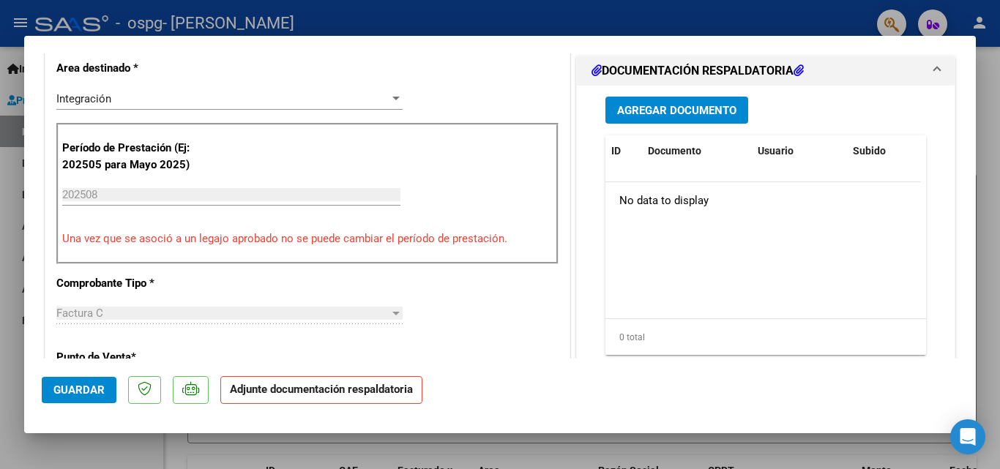
scroll to position [366, 0]
click at [671, 111] on span "Agregar Documento" at bounding box center [676, 111] width 119 height 13
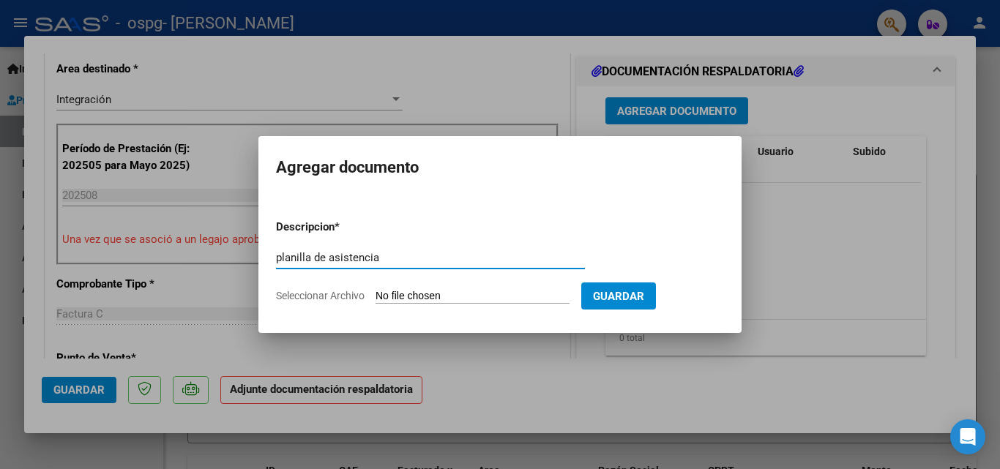
type input "planilla de asistencia"
click at [422, 293] on input "Seleccionar Archivo" at bounding box center [472, 297] width 194 height 14
type input "C:\fakepath\[PERSON_NAME][DATE].pdf"
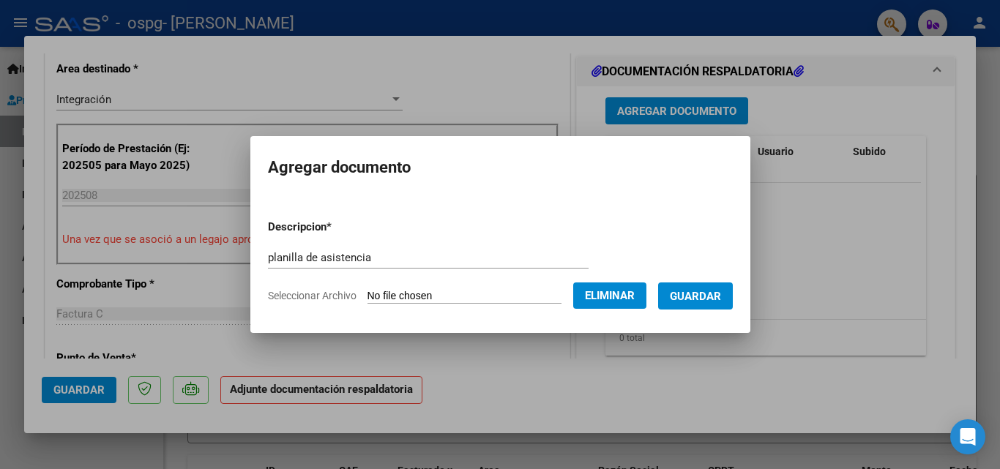
click at [686, 298] on span "Guardar" at bounding box center [695, 296] width 51 height 13
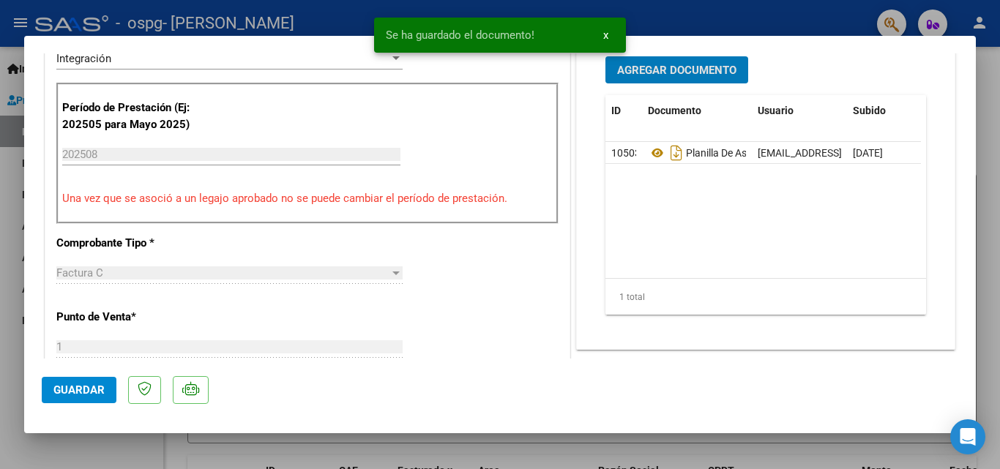
scroll to position [439, 0]
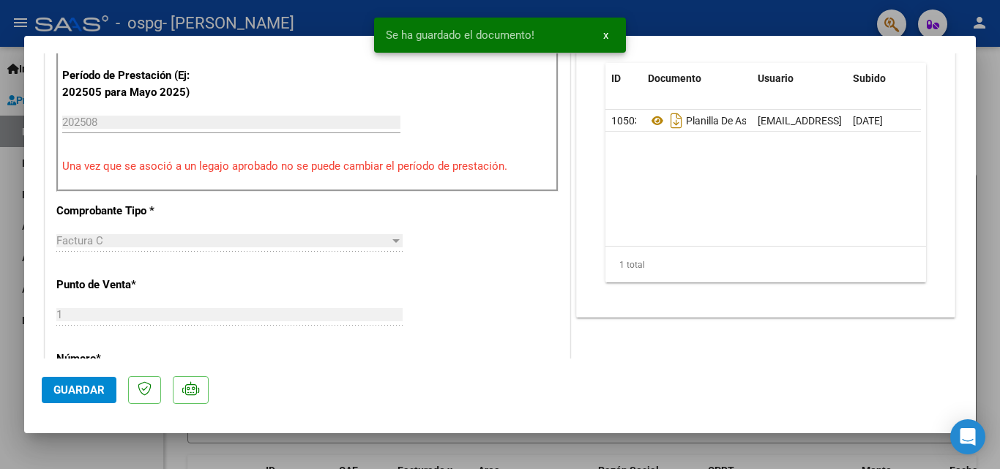
click at [77, 388] on span "Guardar" at bounding box center [78, 390] width 51 height 13
click at [670, 20] on div at bounding box center [500, 234] width 1000 height 469
type input "$ 0,00"
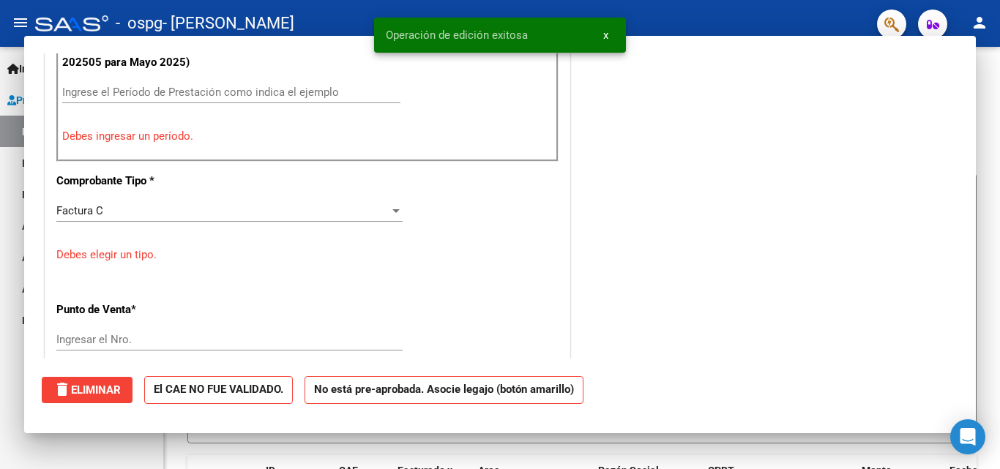
scroll to position [409, 0]
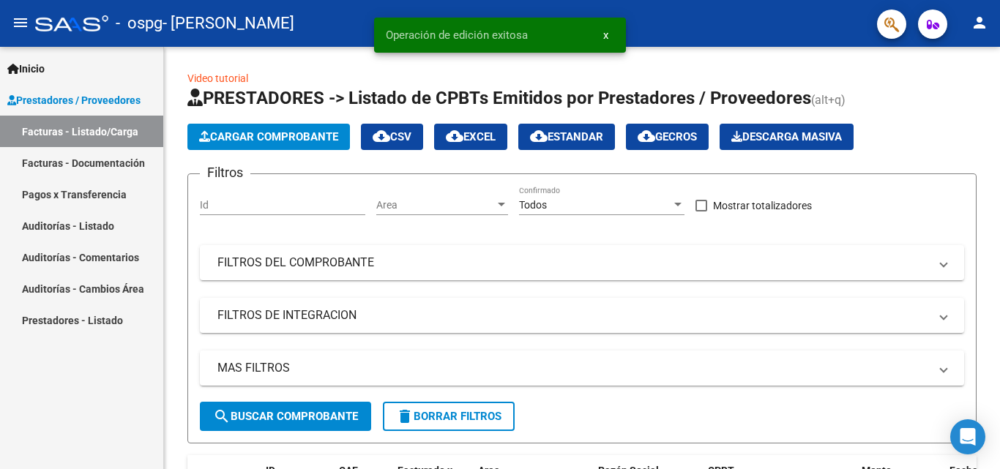
click at [105, 160] on link "Facturas - Documentación" at bounding box center [81, 162] width 163 height 31
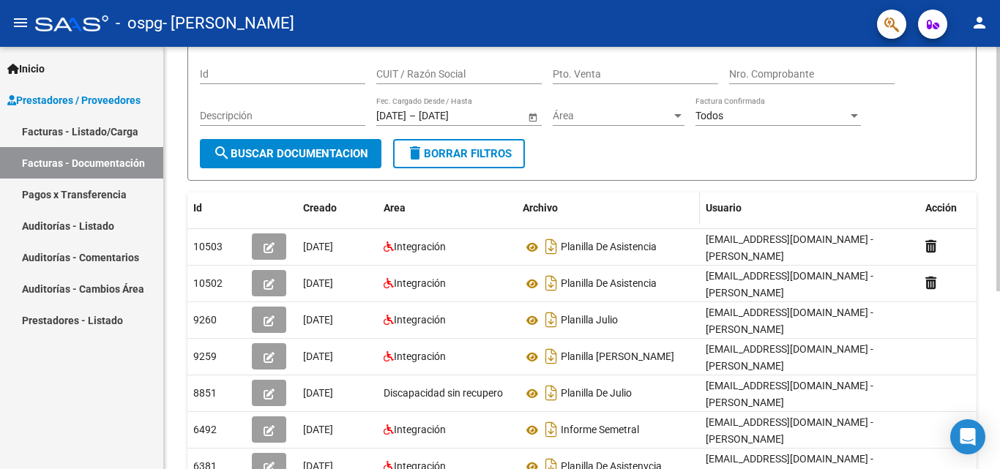
scroll to position [146, 0]
